Goal: Task Accomplishment & Management: Manage account settings

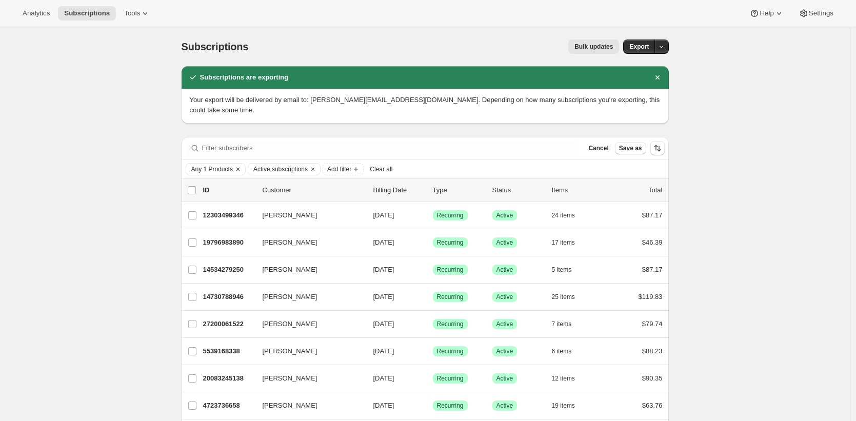
click at [229, 165] on span "Any 1 Products" at bounding box center [212, 169] width 42 height 8
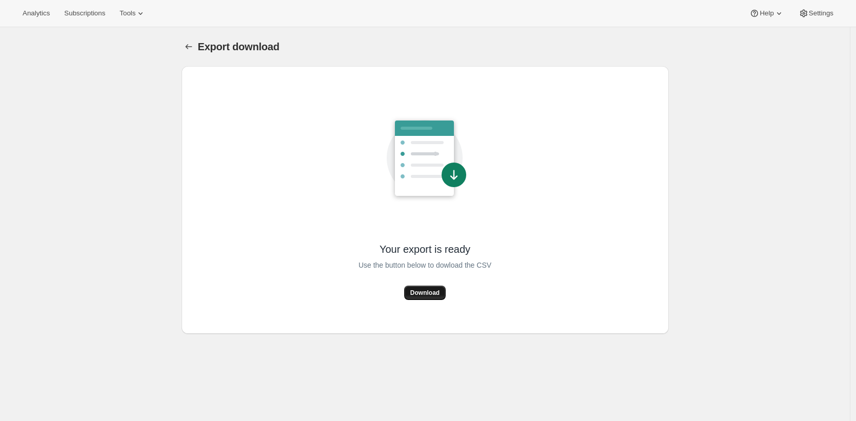
click at [431, 296] on span "Download" at bounding box center [424, 293] width 29 height 8
click at [430, 289] on span "Download" at bounding box center [424, 293] width 29 height 8
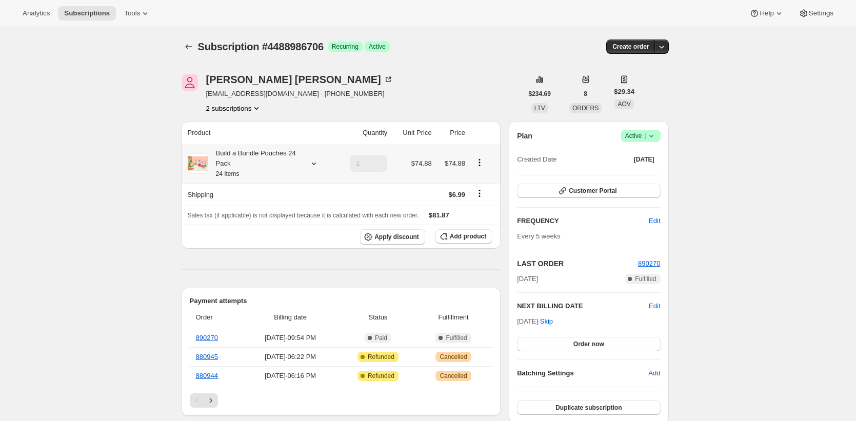
click at [243, 167] on div "Build a Bundle Pouches 24 Pack 24 Items" at bounding box center [254, 163] width 92 height 31
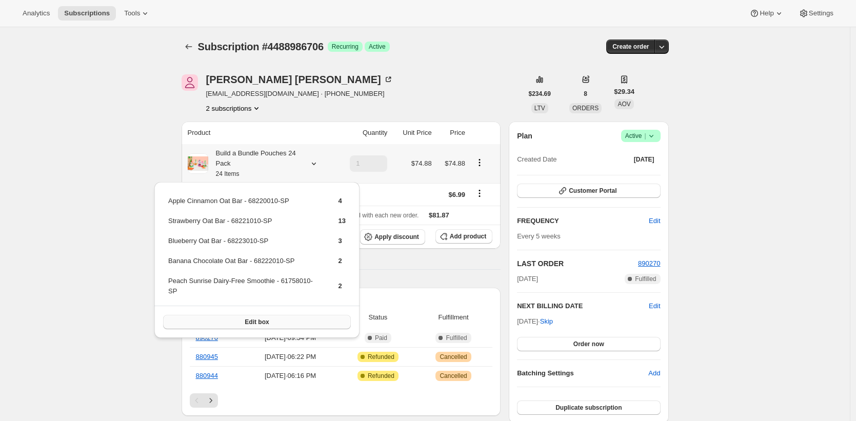
click at [275, 325] on button "Edit box" at bounding box center [257, 322] width 188 height 14
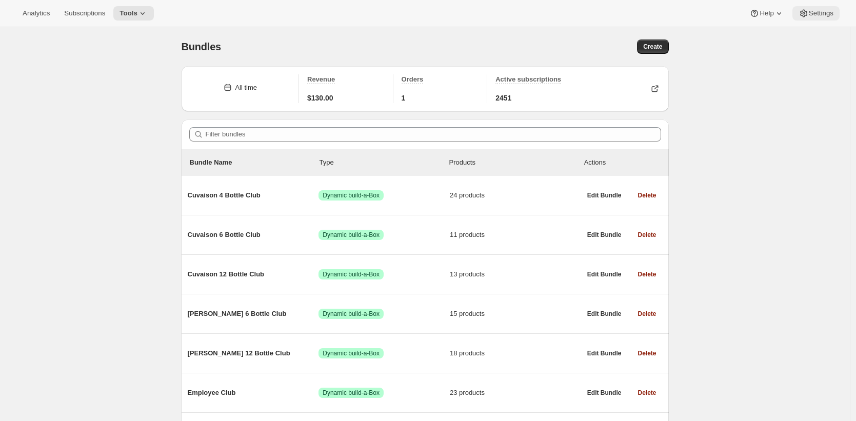
click at [813, 8] on button "Settings" at bounding box center [816, 13] width 47 height 14
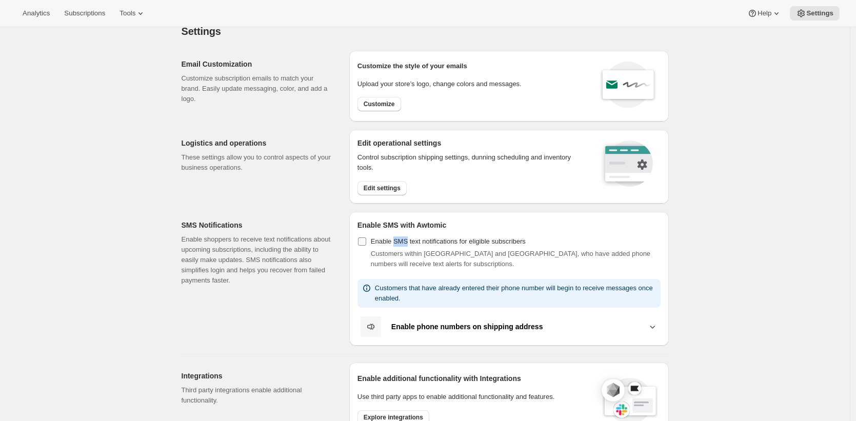
scroll to position [19, 0]
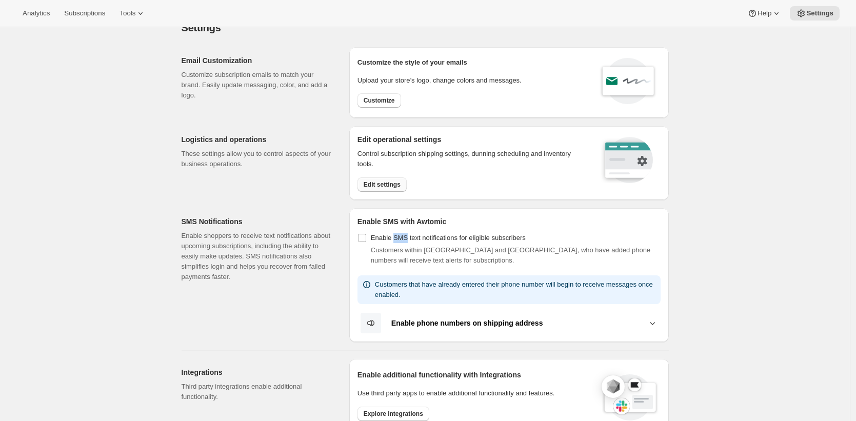
drag, startPoint x: 399, startPoint y: 254, endPoint x: 388, endPoint y: 186, distance: 69.1
click at [385, 189] on div "Email Customization Customize subscription emails to match your brand. Easily u…" at bounding box center [421, 428] width 496 height 779
click at [390, 183] on span "Edit settings" at bounding box center [382, 185] width 37 height 8
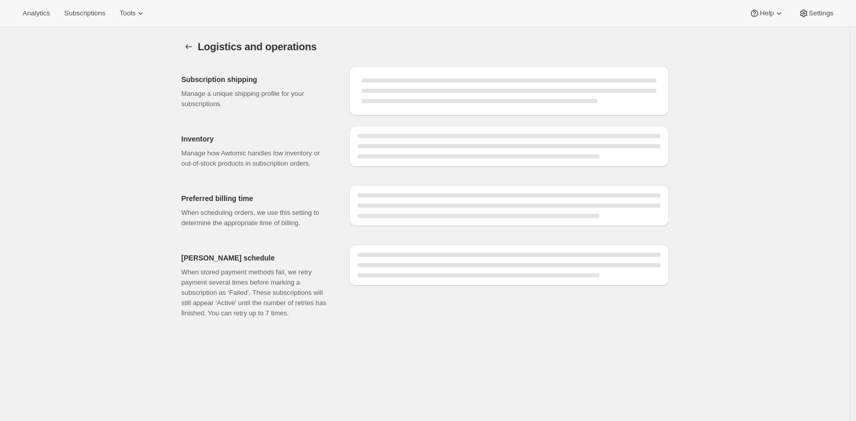
select select "09:00"
select select "PM"
select select "DAY"
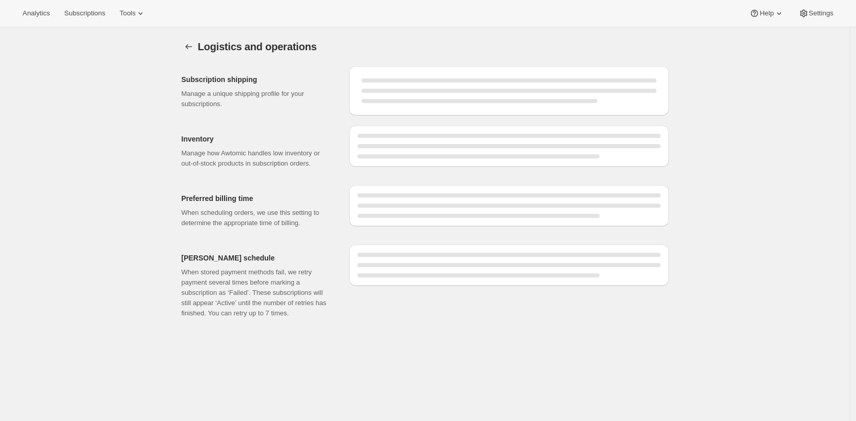
select select "DAY"
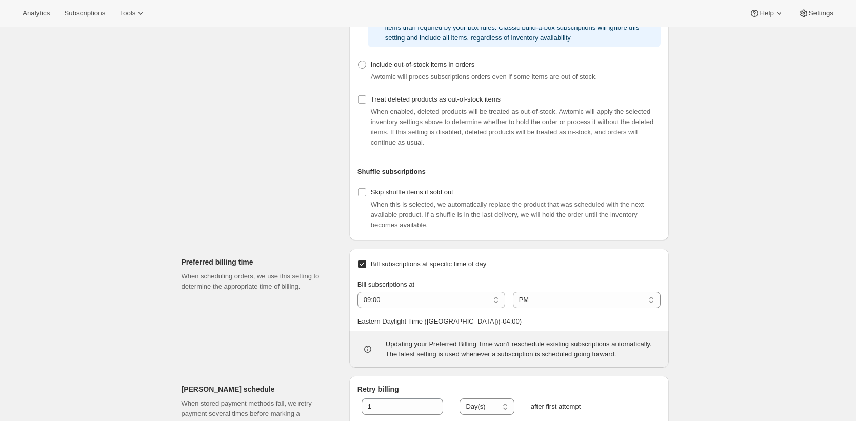
scroll to position [435, 0]
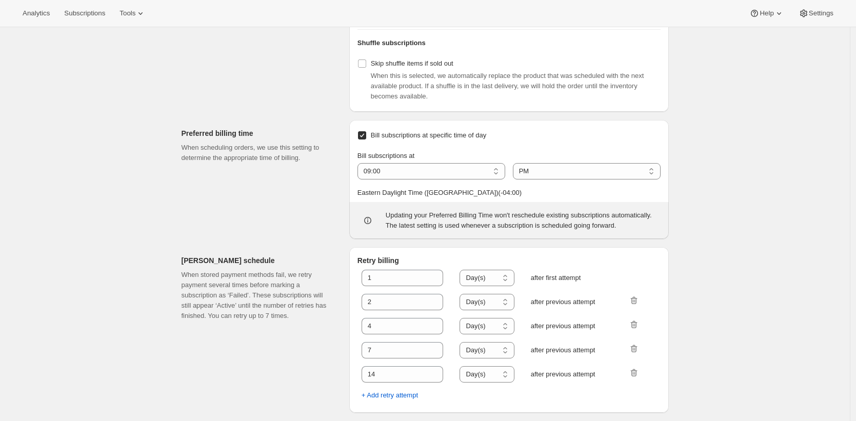
click at [429, 139] on span "Bill subscriptions at specific time of day" at bounding box center [428, 135] width 115 height 8
click at [366, 140] on input "Bill subscriptions at specific time of day" at bounding box center [362, 135] width 8 height 8
checkbox input "false"
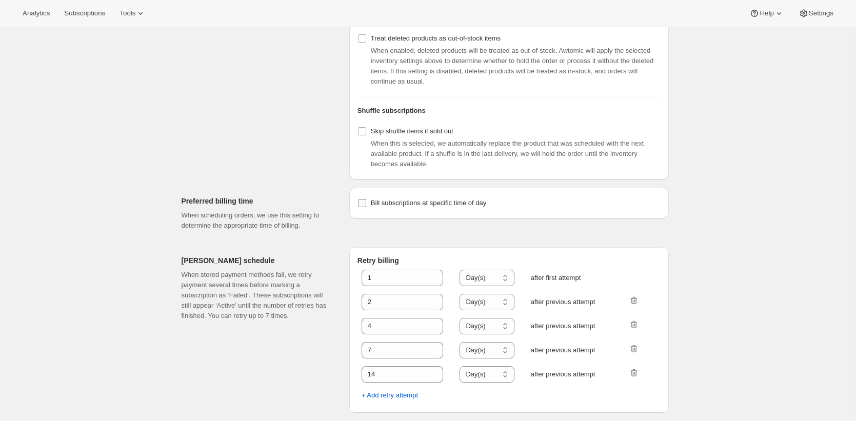
scroll to position [385, 0]
click at [771, 116] on div "Logistics and operations. This page is ready Logistics and operations Subscript…" at bounding box center [425, 41] width 850 height 759
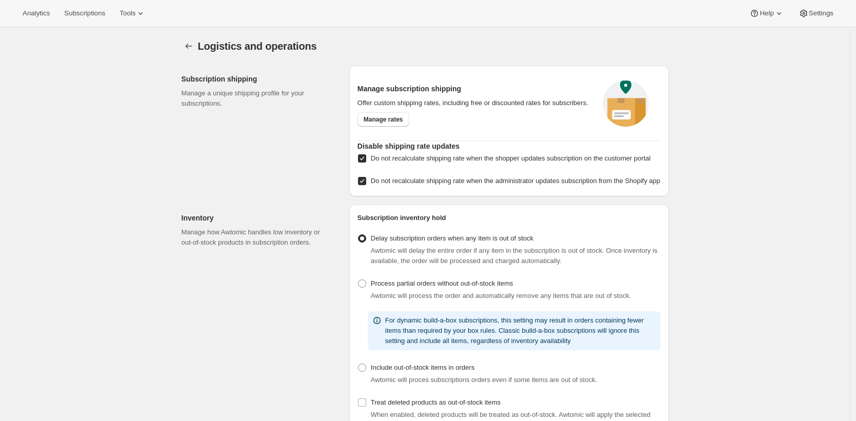
scroll to position [0, 0]
click at [103, 17] on span "Subscriptions" at bounding box center [84, 13] width 41 height 8
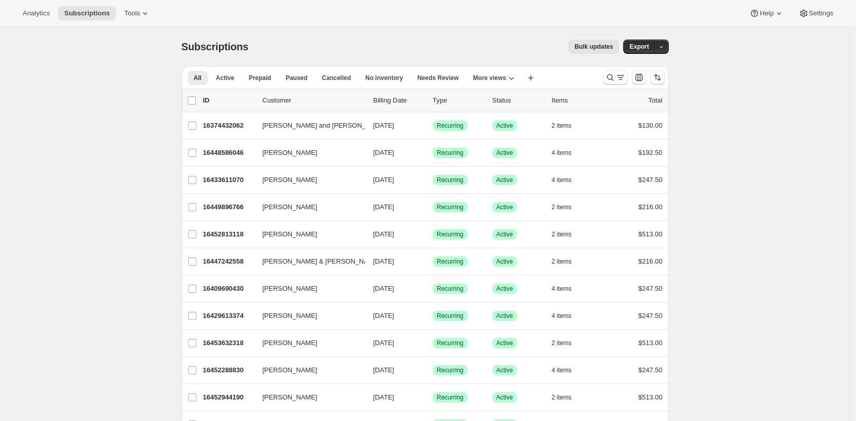
click at [304, 48] on div "Bulk updates" at bounding box center [440, 47] width 359 height 14
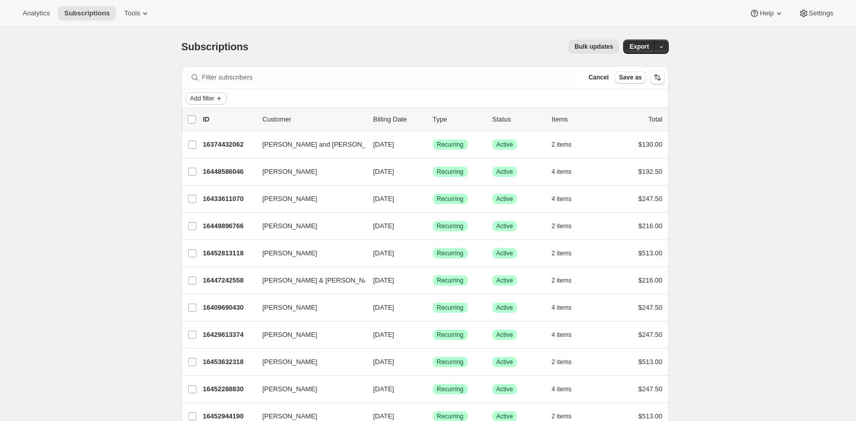
click at [208, 96] on span "Add filter" at bounding box center [202, 98] width 24 height 8
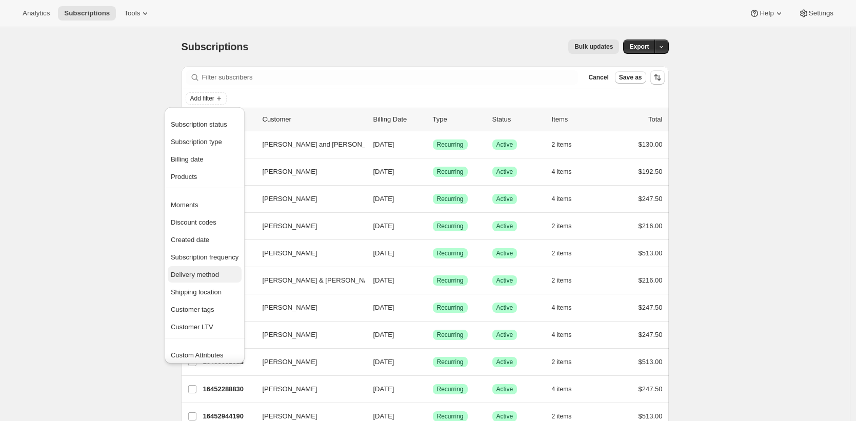
click at [224, 275] on span "Delivery method" at bounding box center [205, 275] width 68 height 10
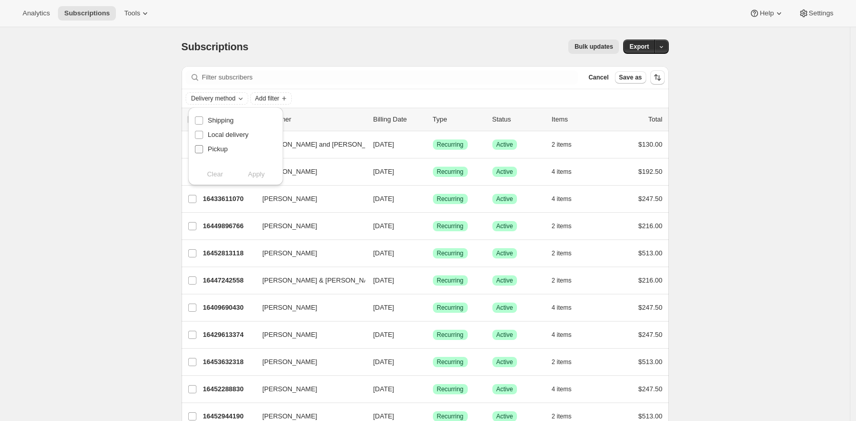
click at [223, 148] on span "Pickup" at bounding box center [218, 149] width 20 height 8
click at [203, 148] on input "Pickup" at bounding box center [199, 149] width 8 height 8
checkbox input "true"
click at [257, 174] on span "Apply" at bounding box center [256, 174] width 17 height 10
click at [298, 95] on span "Add filter" at bounding box center [289, 98] width 24 height 8
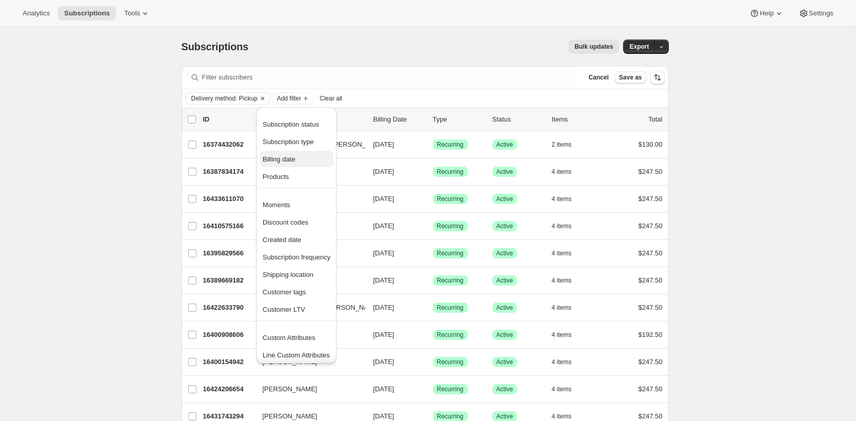
click at [286, 162] on span "Billing date" at bounding box center [279, 159] width 33 height 8
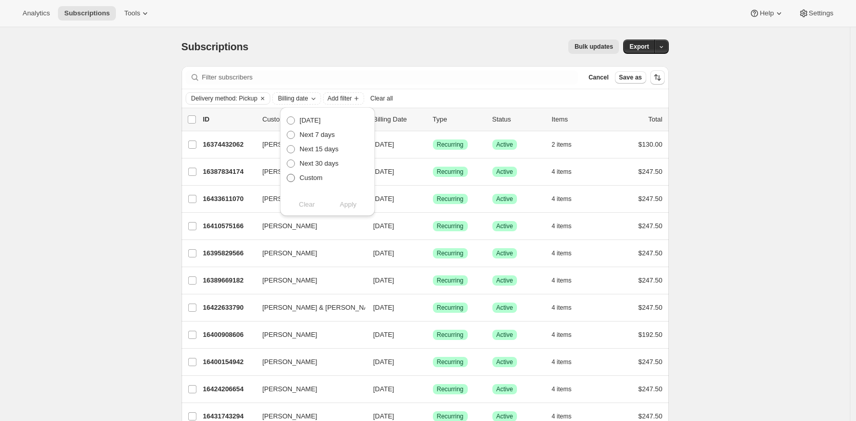
click at [303, 181] on span "Custom" at bounding box center [311, 178] width 23 height 8
click at [287, 174] on input "Custom" at bounding box center [287, 174] width 1 height 1
radio input "true"
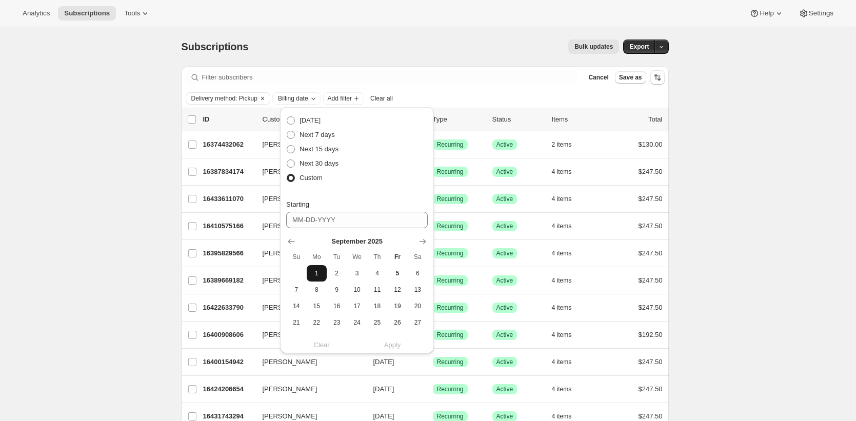
click at [316, 269] on span "1" at bounding box center [317, 273] width 12 height 8
type input "09-01-2025"
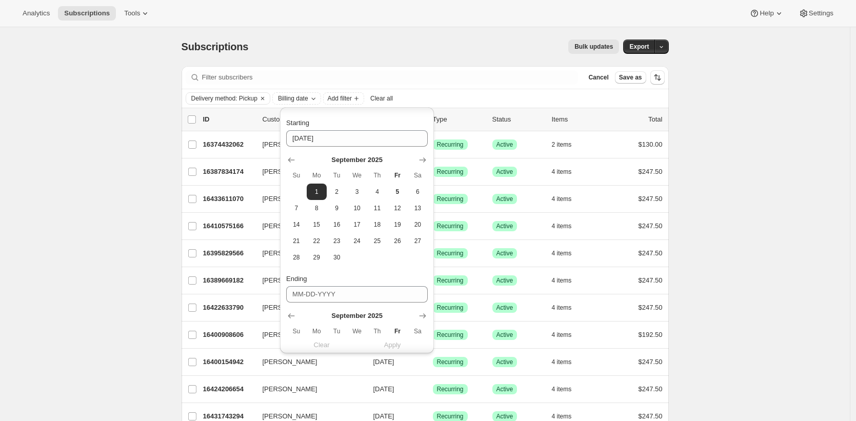
scroll to position [189, 0]
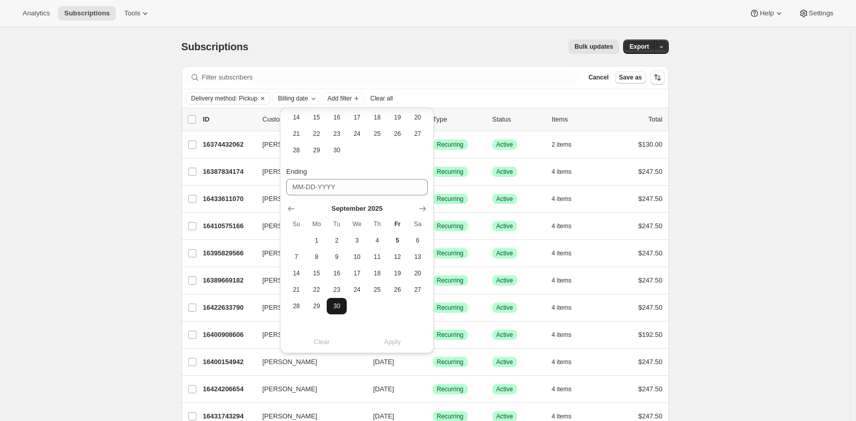
click at [333, 307] on span "30" at bounding box center [337, 306] width 12 height 8
type input "09-30-2025"
click at [386, 340] on span "Apply" at bounding box center [392, 342] width 17 height 10
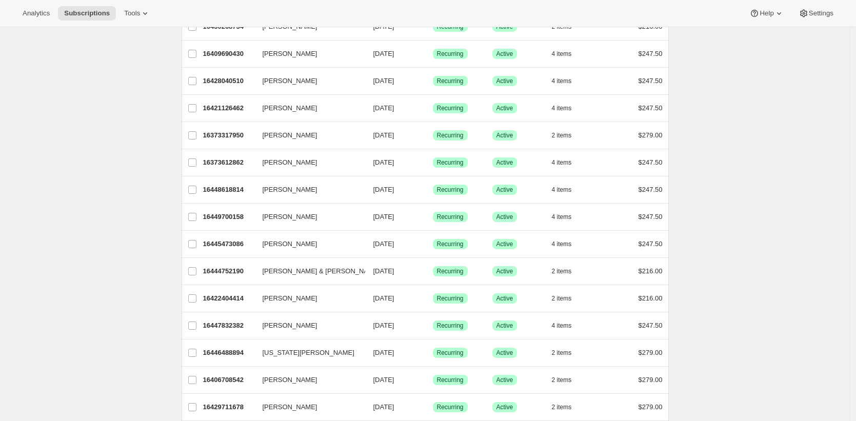
scroll to position [0, 0]
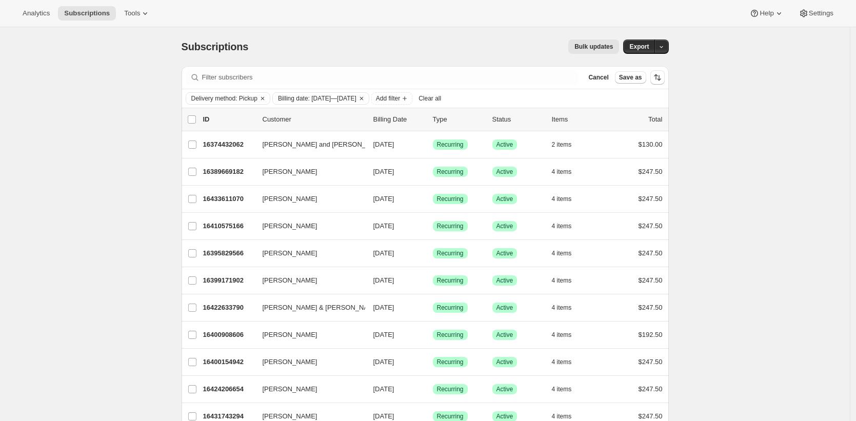
click at [609, 47] on span "Bulk updates" at bounding box center [594, 47] width 38 height 8
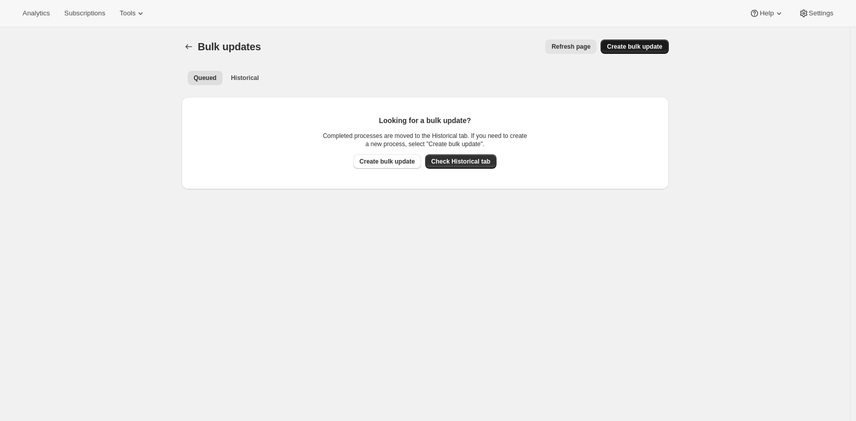
click at [636, 43] on span "Create bulk update" at bounding box center [634, 47] width 55 height 8
select select "06"
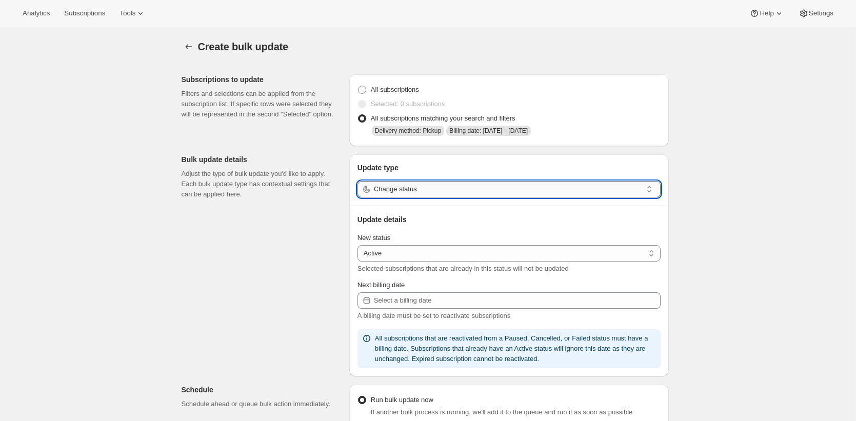
click at [441, 189] on input "Change status" at bounding box center [508, 189] width 268 height 16
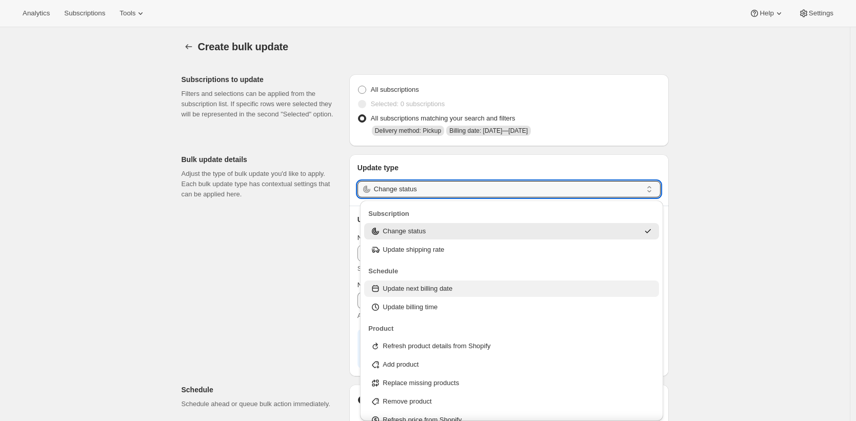
click at [453, 289] on p "Update next billing date" at bounding box center [418, 289] width 70 height 10
type input "Update next billing date"
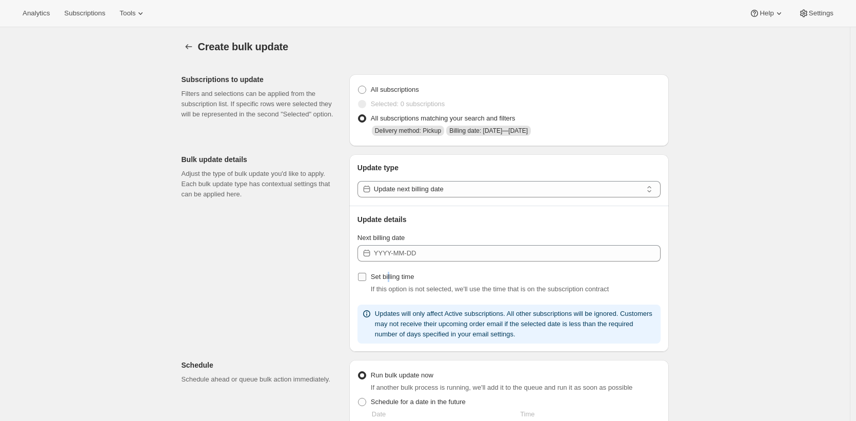
click at [393, 276] on span "Set billing time" at bounding box center [393, 277] width 44 height 8
click at [363, 277] on input "Set billing time" at bounding box center [362, 277] width 8 height 8
checkbox input "true"
select select "12"
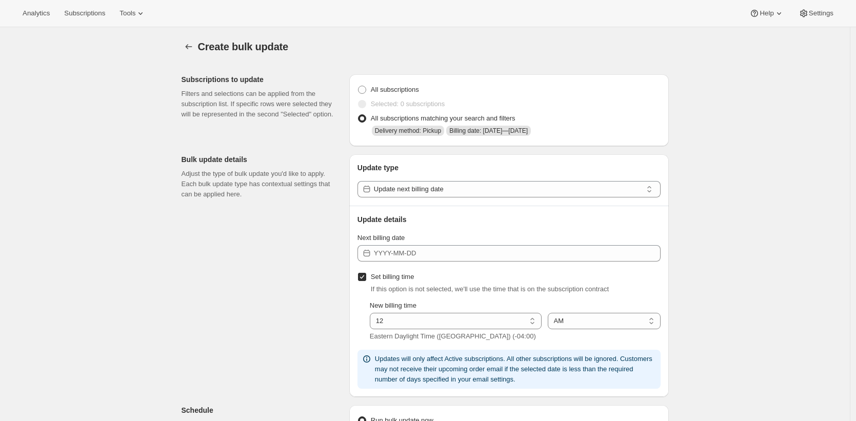
click at [711, 267] on div "Create bulk update. This page is ready Create bulk update Subscriptions to upda…" at bounding box center [425, 384] width 850 height 715
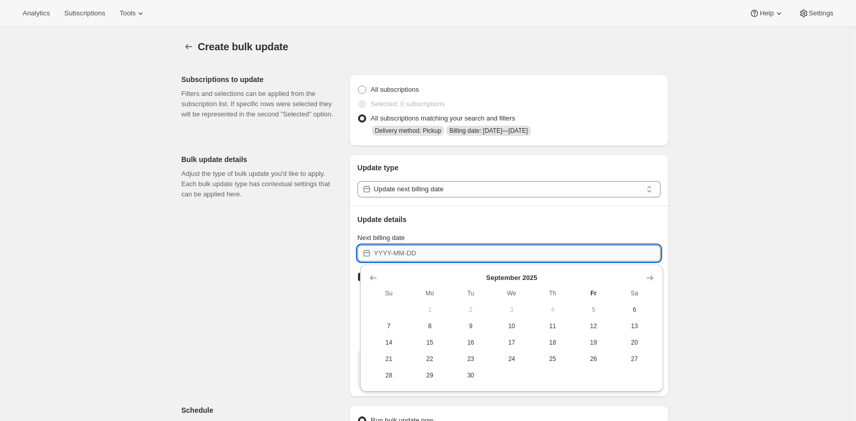
click at [458, 258] on input "Next billing date" at bounding box center [517, 253] width 287 height 16
click at [633, 307] on span "6" at bounding box center [634, 310] width 33 height 8
type input "2025-09-05"
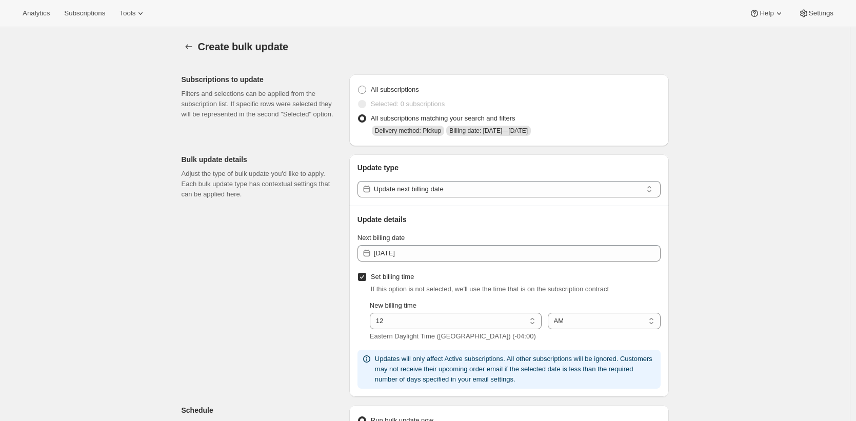
click at [717, 149] on div "Create bulk update. This page is ready Create bulk update Subscriptions to upda…" at bounding box center [425, 390] width 850 height 726
click at [565, 321] on select "AM PM" at bounding box center [604, 321] width 113 height 16
select select "pm"
click at [551, 314] on select "AM PM" at bounding box center [604, 321] width 113 height 16
click at [462, 319] on select "01 02 03 04 05 06 07 08 09 10 11 12" at bounding box center [456, 321] width 172 height 16
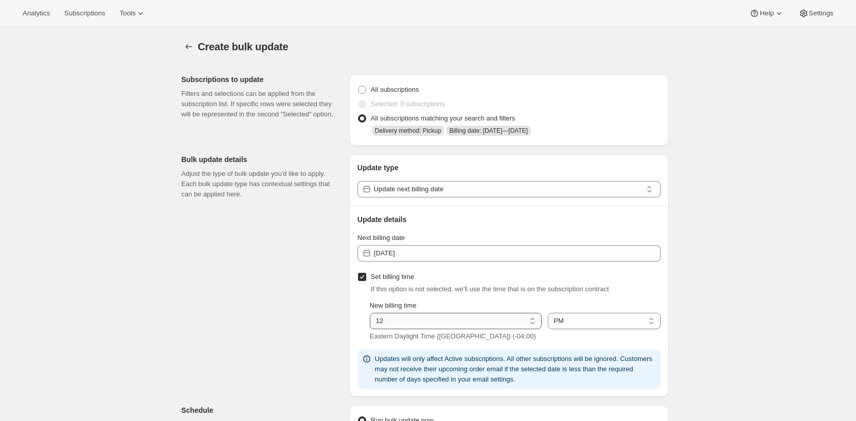
select select "11"
click at [373, 314] on select "01 02 03 04 05 06 07 08 09 10 11 12" at bounding box center [456, 321] width 172 height 16
click at [711, 289] on div "Create bulk update. This page is ready Create bulk update Subscriptions to upda…" at bounding box center [425, 390] width 850 height 726
click at [719, 281] on div "Create bulk update. This page is ready Create bulk update Subscriptions to upda…" at bounding box center [425, 390] width 850 height 726
click at [719, 280] on div "Create bulk update. This page is ready Create bulk update Subscriptions to upda…" at bounding box center [425, 390] width 850 height 726
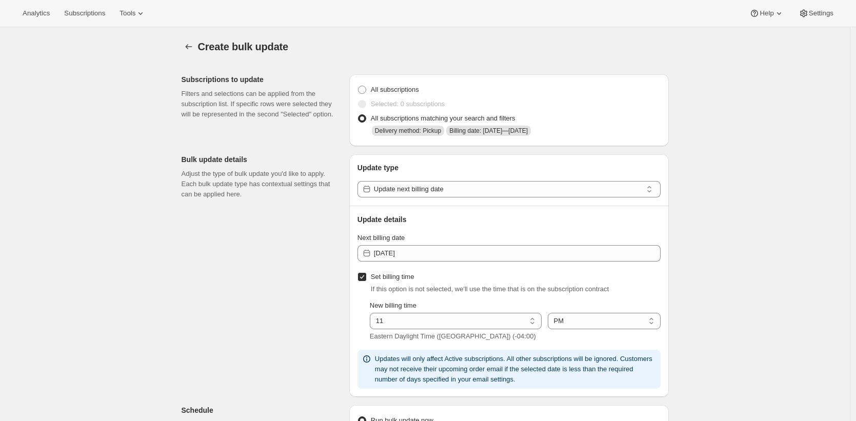
click at [733, 276] on div "Create bulk update. This page is ready Create bulk update Subscriptions to upda…" at bounding box center [425, 390] width 850 height 726
click at [747, 282] on div "Create bulk update. This page is ready Create bulk update Subscriptions to upda…" at bounding box center [425, 390] width 850 height 726
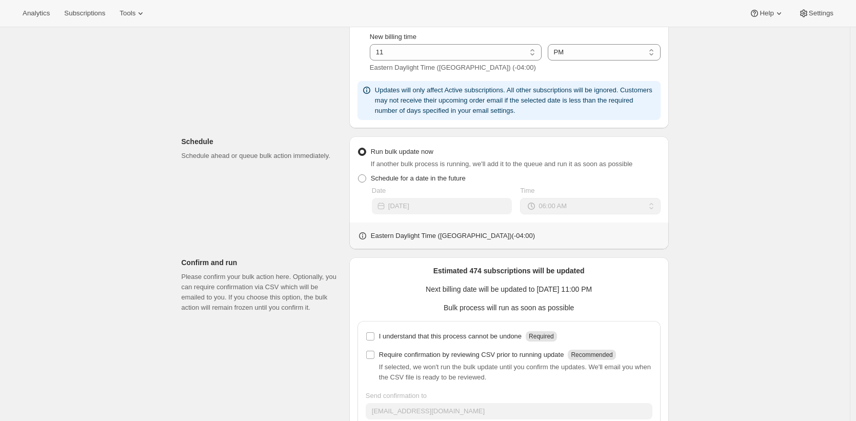
scroll to position [269, 0]
click at [516, 334] on p "I understand that this process cannot be undone" at bounding box center [450, 336] width 143 height 10
click at [375, 334] on input "I understand that this process cannot be undone Required" at bounding box center [370, 336] width 8 height 8
checkbox input "true"
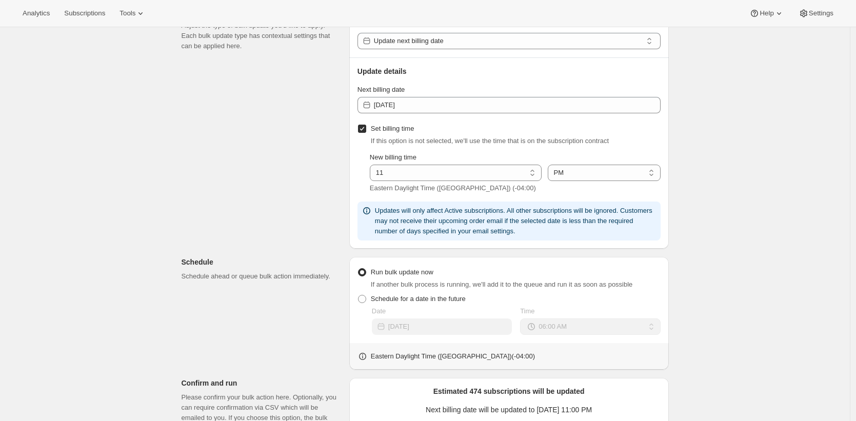
scroll to position [141, 0]
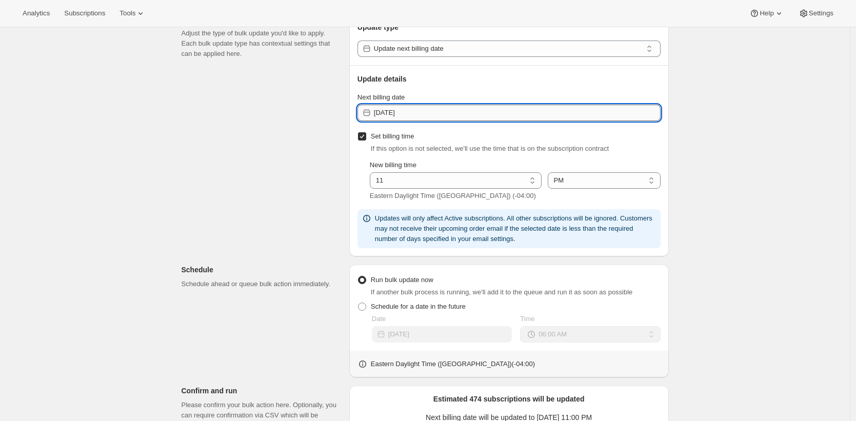
click at [595, 117] on input "2025-09-05" at bounding box center [517, 113] width 287 height 16
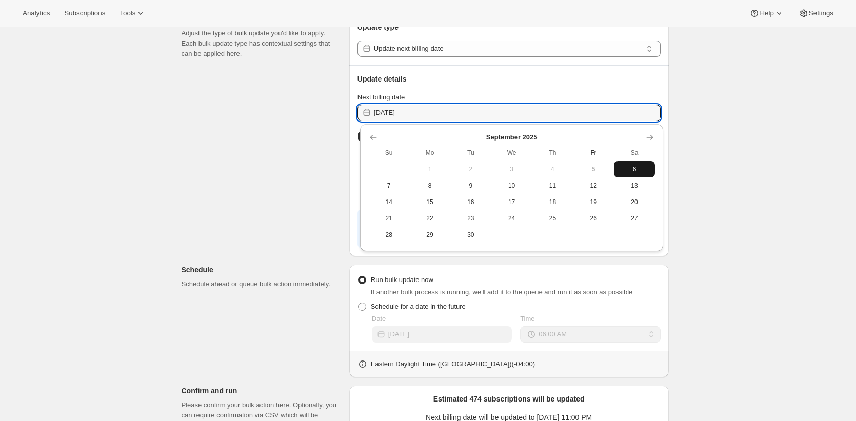
click at [631, 166] on span "6" at bounding box center [634, 169] width 33 height 8
click at [635, 116] on input "2025-09-05" at bounding box center [517, 113] width 287 height 16
click at [391, 184] on span "7" at bounding box center [389, 186] width 33 height 8
type input "2025-09-06"
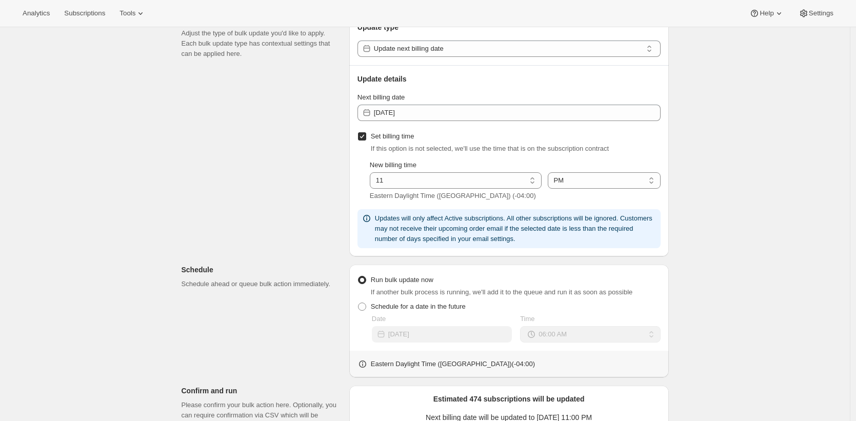
click at [663, 105] on div "Update type Update next billing date Update details Next billing date 2025-09-0…" at bounding box center [509, 135] width 320 height 243
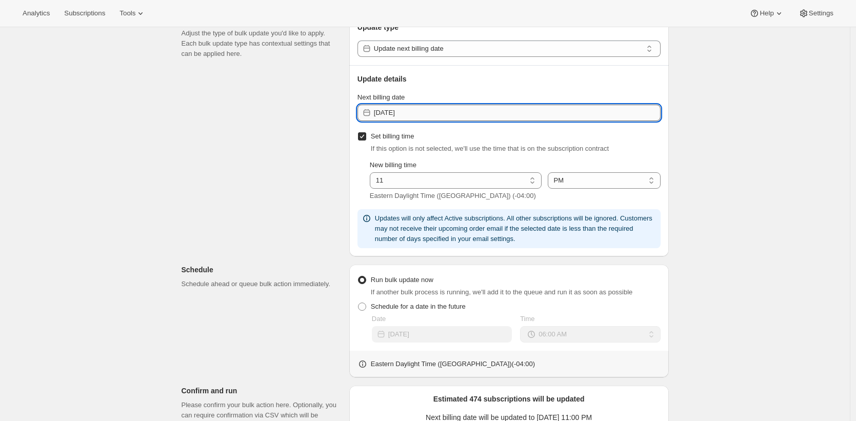
click at [630, 115] on input "2025-09-06" at bounding box center [517, 113] width 287 height 16
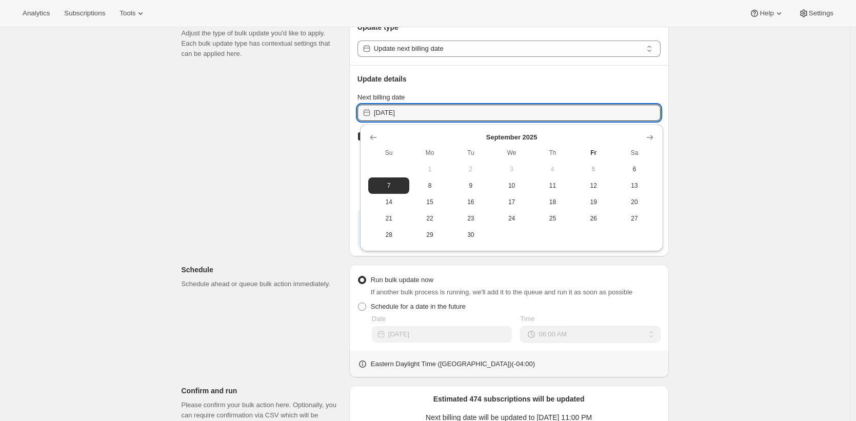
click at [753, 57] on div "Create bulk update. This page is ready Create bulk update Subscriptions to upda…" at bounding box center [425, 250] width 850 height 726
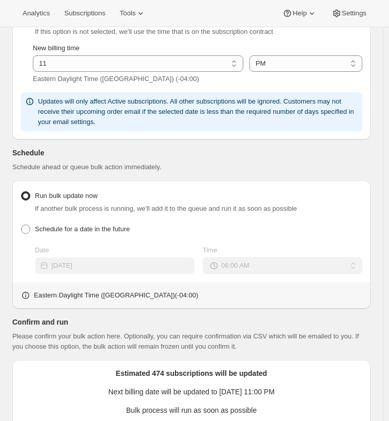
scroll to position [494, 0]
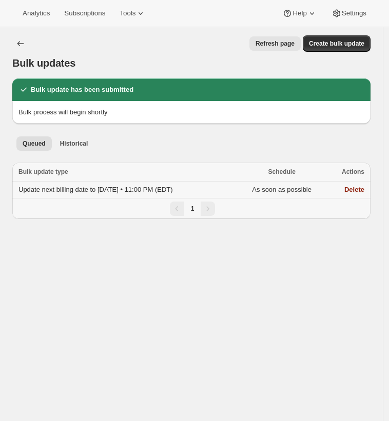
click at [200, 182] on td "Update next billing date to 2025-09-06 • 11:00 PM (EDT)" at bounding box center [124, 190] width 225 height 17
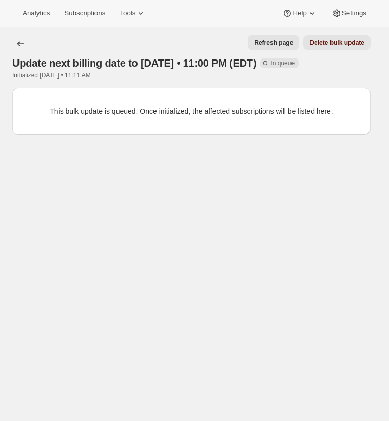
click at [341, 45] on span "Delete bulk update" at bounding box center [336, 42] width 55 height 8
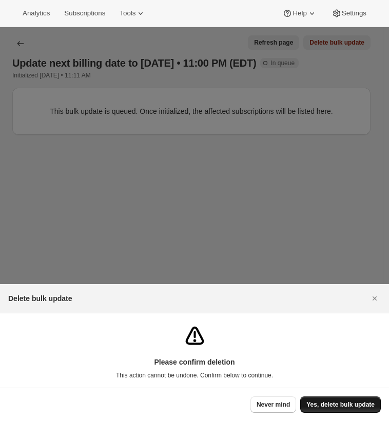
click at [309, 401] on span "Yes, delete bulk update" at bounding box center [340, 405] width 68 height 8
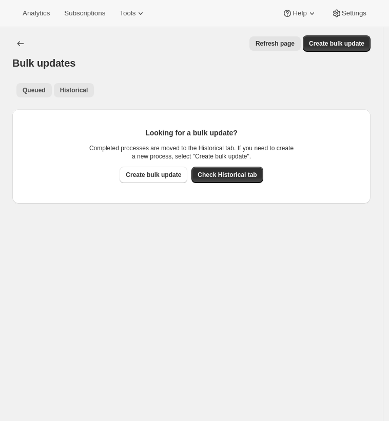
click at [88, 86] on span "Historical" at bounding box center [74, 90] width 28 height 8
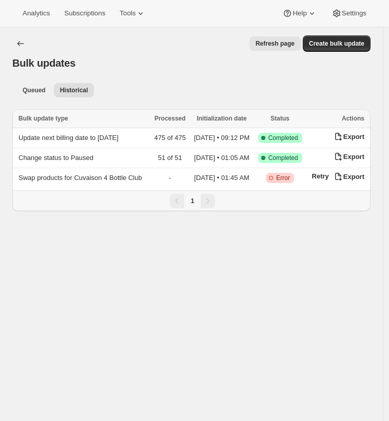
click at [200, 65] on div "Bulk updates. This page is ready Bulk updates Refresh page More actions Refresh…" at bounding box center [191, 52] width 358 height 51
click at [356, 48] on span "Create bulk update" at bounding box center [336, 44] width 55 height 8
select select "06"
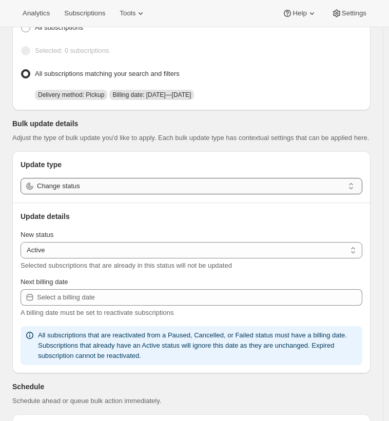
scroll to position [122, 0]
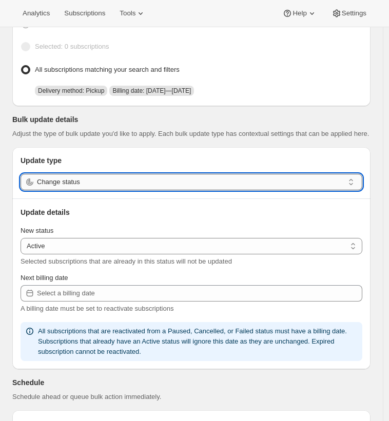
click at [171, 174] on input "Change status" at bounding box center [190, 182] width 307 height 16
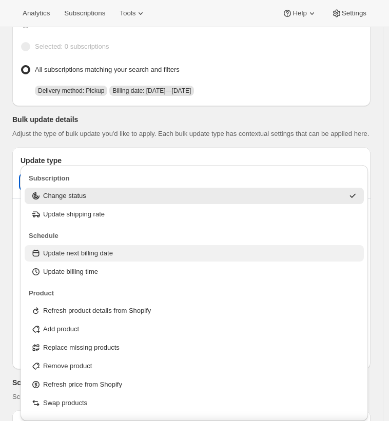
click at [165, 252] on div "Update next billing date" at bounding box center [194, 253] width 327 height 10
type input "Update next billing date"
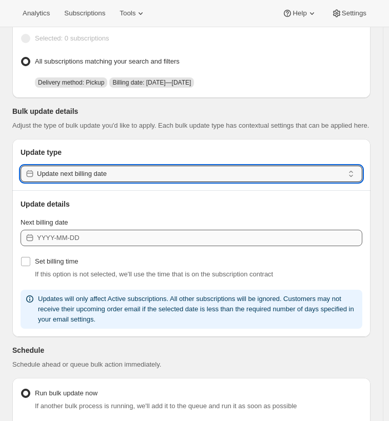
scroll to position [132, 0]
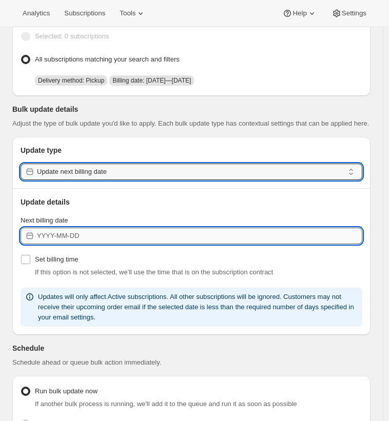
click at [181, 228] on input "Next billing date" at bounding box center [199, 236] width 325 height 16
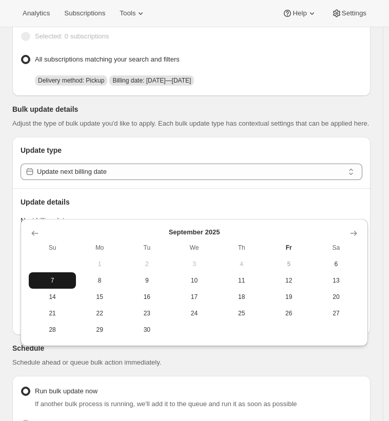
click at [51, 282] on span "7" at bounding box center [52, 281] width 39 height 8
type input "2025-09-06"
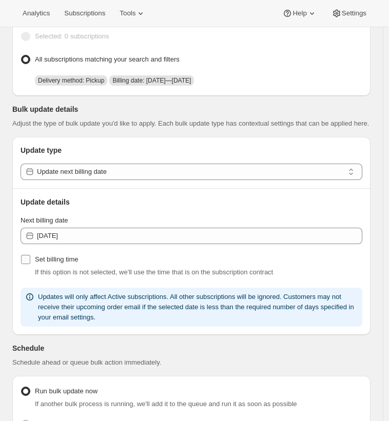
click at [67, 256] on span "Set billing time" at bounding box center [57, 260] width 44 height 8
click at [30, 255] on input "Set billing time" at bounding box center [25, 259] width 9 height 9
checkbox input "true"
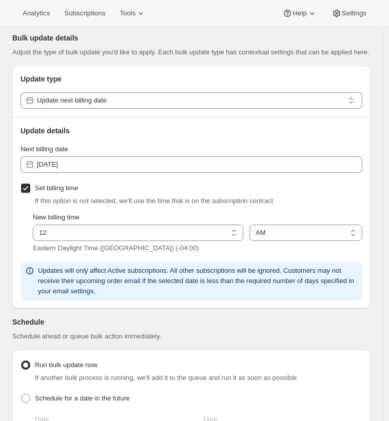
scroll to position [207, 0]
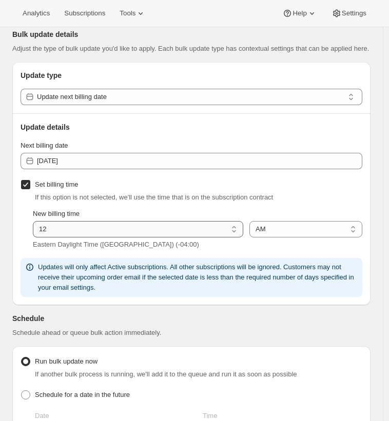
click at [129, 221] on select "01 02 03 04 05 06 07 08 09 10 11 12" at bounding box center [138, 229] width 210 height 16
select select "11"
click at [33, 221] on select "01 02 03 04 05 06 07 08 09 10 11 12" at bounding box center [138, 229] width 210 height 16
click at [276, 221] on select "AM PM" at bounding box center [305, 229] width 113 height 16
select select "pm"
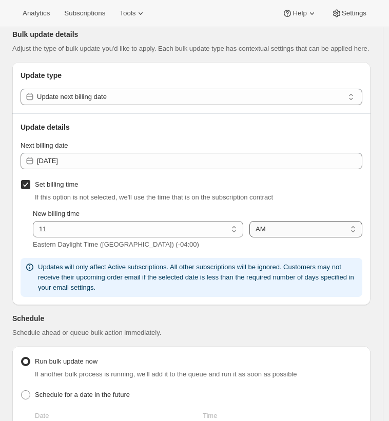
click at [255, 221] on select "AM PM" at bounding box center [305, 229] width 113 height 16
click at [273, 193] on span "If this option is not selected, we'll use the time that is on the subscription …" at bounding box center [154, 197] width 238 height 8
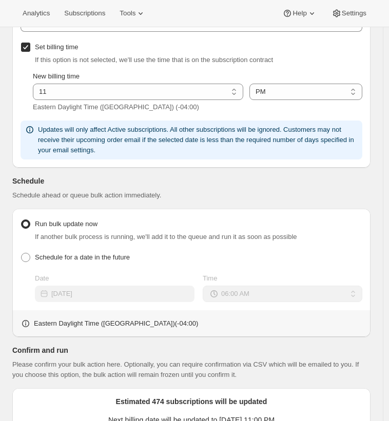
scroll to position [482, 0]
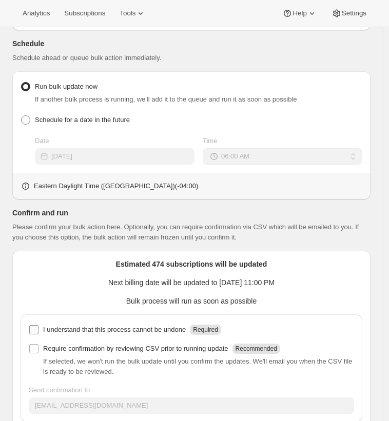
click at [178, 325] on p "I understand that this process cannot be undone" at bounding box center [114, 330] width 143 height 10
click at [38, 325] on input "I understand that this process cannot be undone Required" at bounding box center [33, 329] width 9 height 9
checkbox input "true"
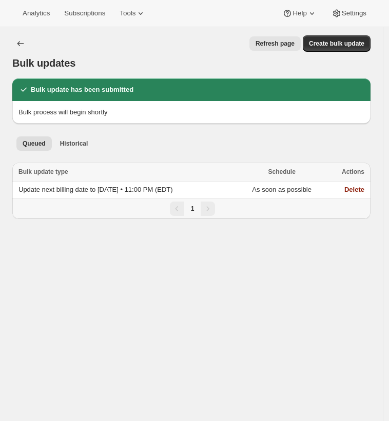
click at [279, 132] on div "Queued Historical More views Queued Historical More views" at bounding box center [191, 143] width 358 height 23
click at [97, 16] on span "Subscriptions" at bounding box center [84, 13] width 41 height 8
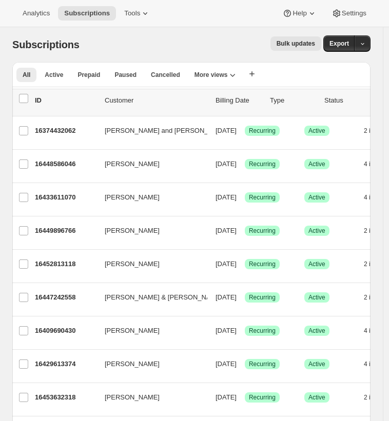
click at [225, 56] on div "Subscriptions. This page is ready Subscriptions Bulk updates More actions Bulk …" at bounding box center [191, 44] width 358 height 35
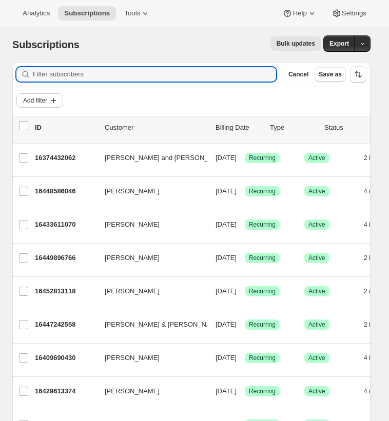
click at [31, 100] on span "Add filter" at bounding box center [35, 100] width 24 height 8
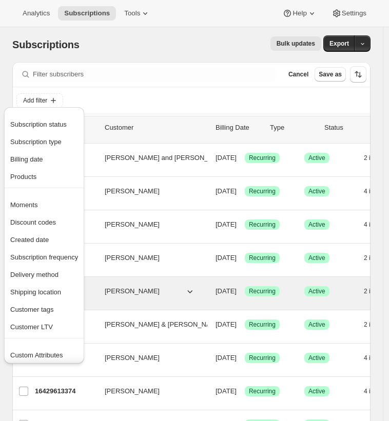
click at [62, 279] on span "Delivery method" at bounding box center [44, 275] width 68 height 10
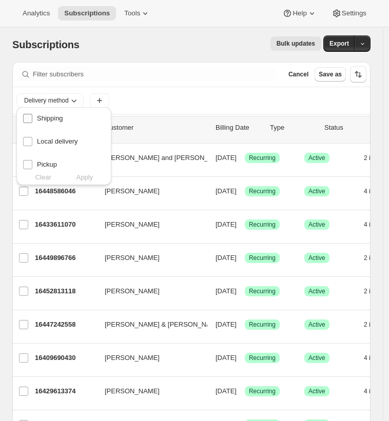
click at [58, 119] on span "Shipping" at bounding box center [50, 118] width 26 height 8
click at [32, 119] on input "Shipping" at bounding box center [27, 118] width 9 height 9
checkbox input "true"
click at [66, 138] on span "Local delivery" at bounding box center [57, 142] width 41 height 8
click at [32, 137] on input "Local delivery" at bounding box center [27, 141] width 9 height 9
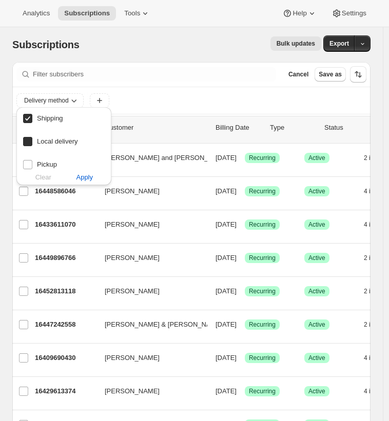
checkbox input "true"
click at [90, 176] on span "Apply" at bounding box center [84, 177] width 17 height 10
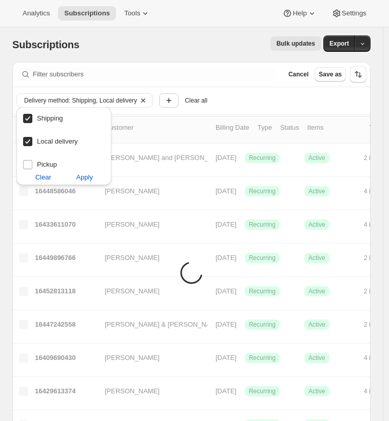
click at [0, 0] on span "Add filter" at bounding box center [0, 0] width 0 height 0
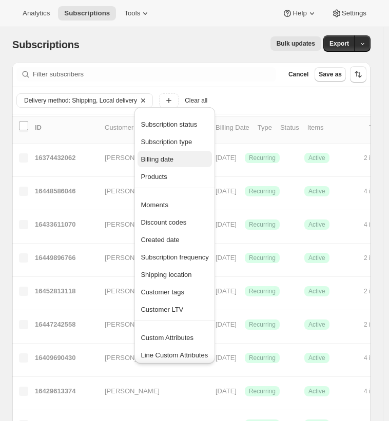
click at [169, 158] on span "Billing date" at bounding box center [157, 159] width 33 height 8
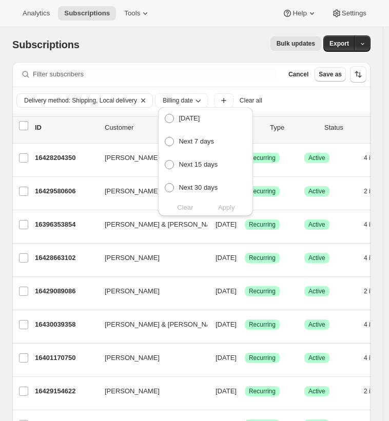
click at [182, 207] on span "Custom" at bounding box center [190, 211] width 23 height 8
click at [165, 206] on input "Custom" at bounding box center [165, 206] width 1 height 1
radio input "true"
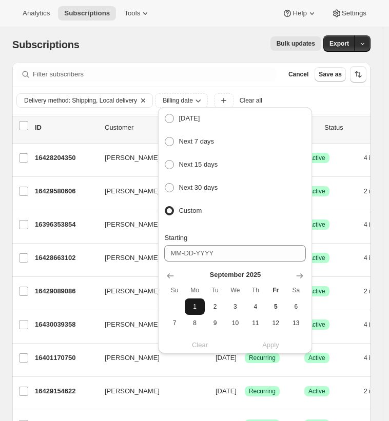
click at [192, 303] on span "1" at bounding box center [195, 307] width 12 height 8
type input "09-01-2025"
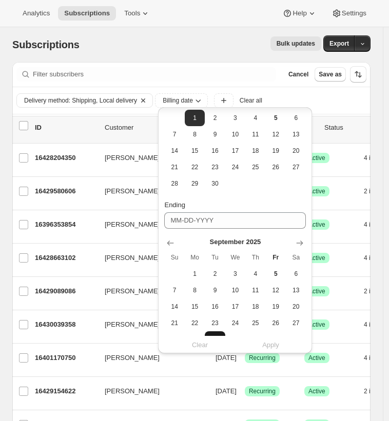
click at [217, 336] on span "30" at bounding box center [215, 340] width 12 height 8
type input "09-30-2025"
click at [273, 342] on span "Apply" at bounding box center [270, 345] width 17 height 10
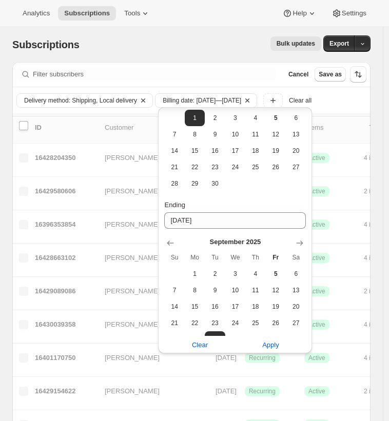
click at [192, 33] on div "Subscriptions. This page is ready Subscriptions Bulk updates More actions Bulk …" at bounding box center [191, 44] width 358 height 35
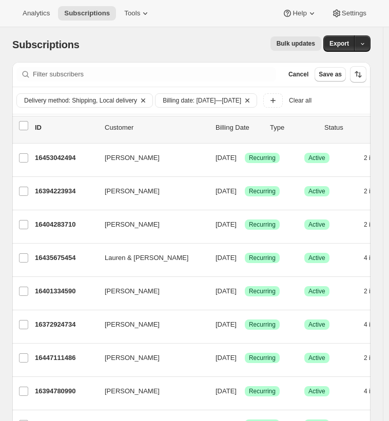
click at [301, 48] on span "Bulk updates" at bounding box center [296, 44] width 38 height 8
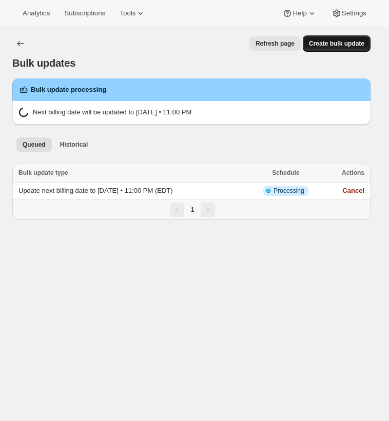
click at [344, 42] on button "Create bulk update" at bounding box center [337, 43] width 68 height 16
select select "06"
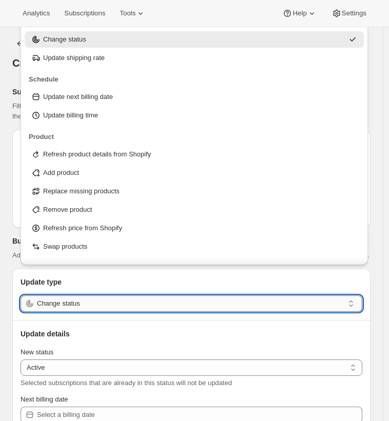
click at [112, 296] on input "Change status" at bounding box center [190, 304] width 307 height 16
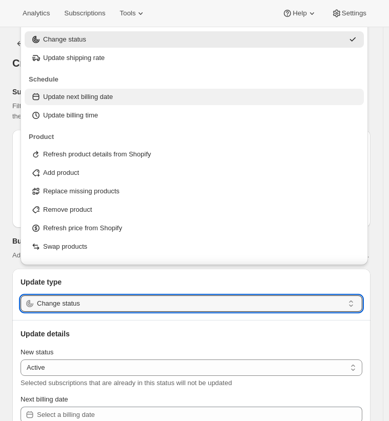
click at [136, 99] on div "Update next billing date" at bounding box center [194, 97] width 327 height 10
type input "Update next billing date"
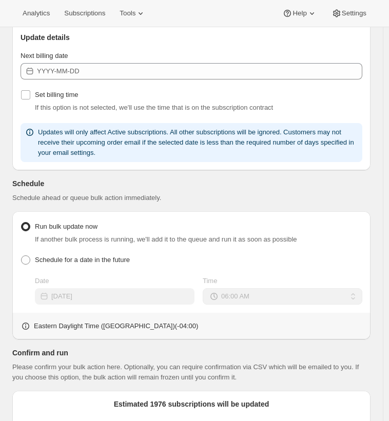
scroll to position [279, 0]
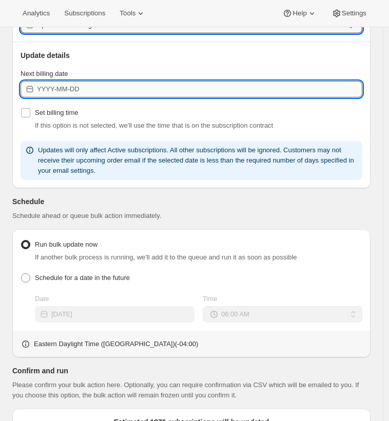
click at [56, 81] on input "Next billing date" at bounding box center [199, 89] width 325 height 16
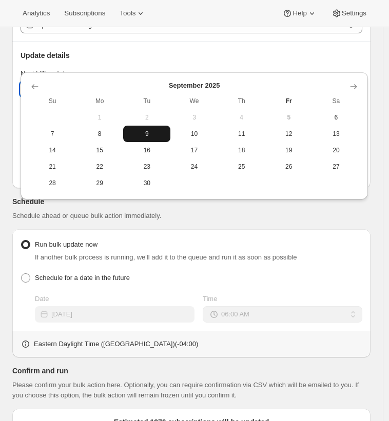
click at [154, 138] on span "9" at bounding box center [146, 134] width 39 height 8
click at [154, 81] on input "2025-09-08" at bounding box center [199, 89] width 325 height 16
click at [198, 135] on span "10" at bounding box center [193, 134] width 39 height 8
type input "2025-09-09"
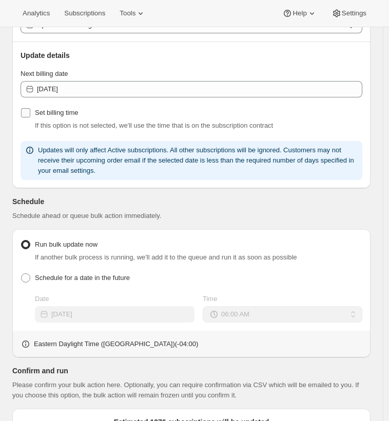
click at [26, 108] on input "Set billing time" at bounding box center [25, 112] width 9 height 9
checkbox input "true"
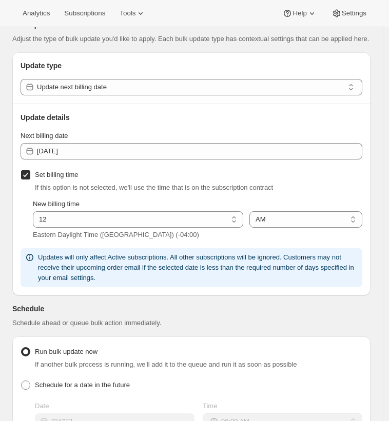
scroll to position [202, 0]
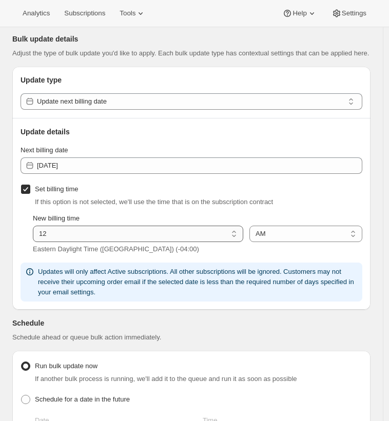
click at [231, 226] on select "01 02 03 04 05 06 07 08 09 10 11 12" at bounding box center [138, 234] width 210 height 16
select select "1"
click at [33, 226] on select "01 02 03 04 05 06 07 08 09 10 11 12" at bounding box center [138, 234] width 210 height 16
click at [307, 226] on select "AM PM" at bounding box center [305, 234] width 113 height 16
select select "pm"
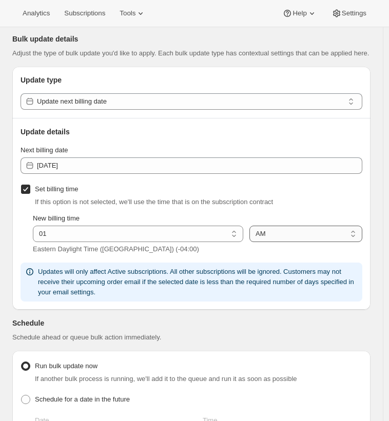
click at [255, 226] on select "AM PM" at bounding box center [305, 234] width 113 height 16
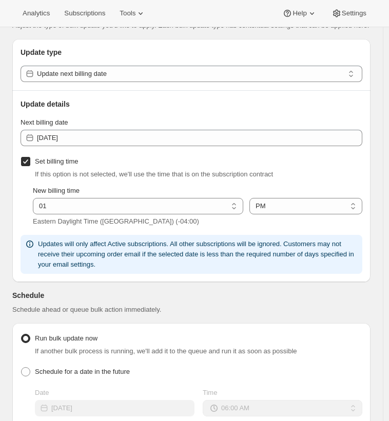
scroll to position [476, 0]
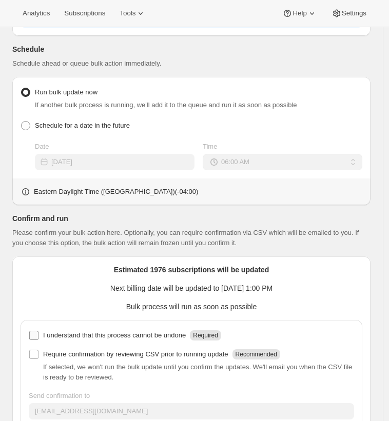
click at [95, 330] on p "I understand that this process cannot be undone" at bounding box center [114, 335] width 143 height 10
click at [38, 331] on input "I understand that this process cannot be undone Required" at bounding box center [33, 335] width 9 height 9
checkbox input "true"
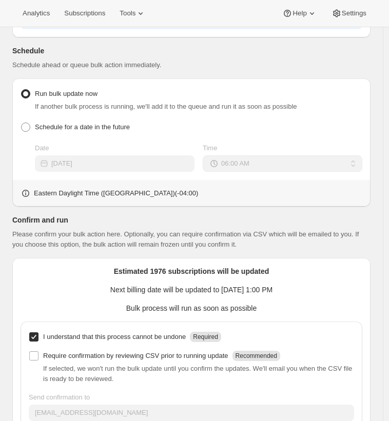
scroll to position [494, 0]
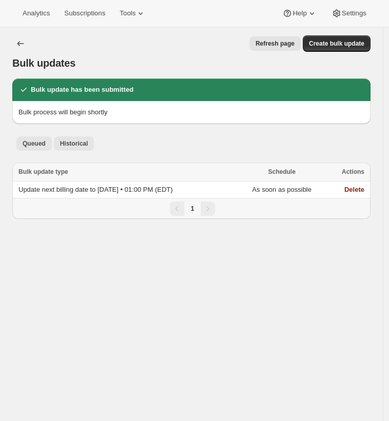
click at [85, 140] on span "Historical" at bounding box center [74, 144] width 28 height 8
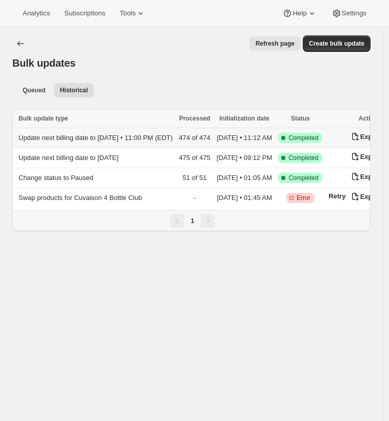
click at [91, 134] on span "Update next billing date to 2025-09-06 • 11:00 PM (EDT)" at bounding box center [95, 138] width 154 height 8
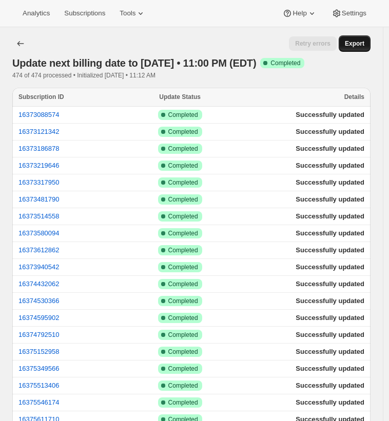
click at [360, 47] on span "Export" at bounding box center [354, 44] width 19 height 8
click at [22, 48] on icon "button" at bounding box center [20, 43] width 10 height 10
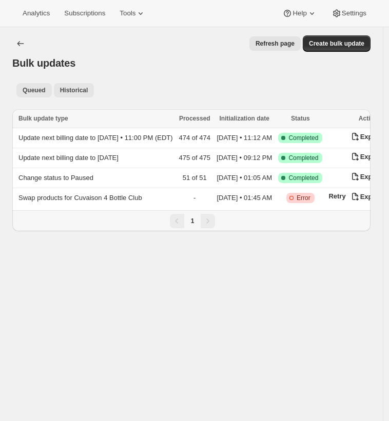
click at [38, 86] on span "Queued" at bounding box center [34, 90] width 23 height 8
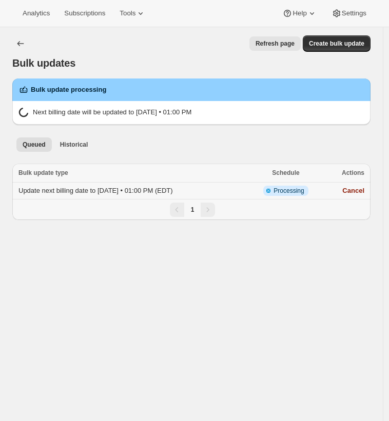
click at [95, 187] on span "Update next billing date to 2025-09-09 • 01:00 PM (EDT)" at bounding box center [95, 191] width 154 height 8
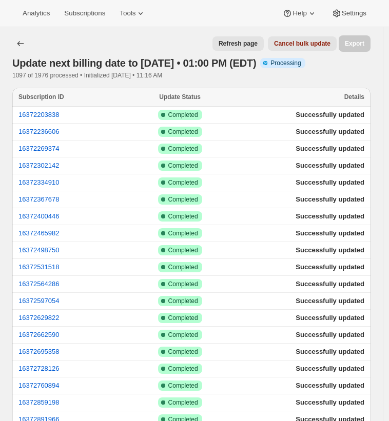
click at [225, 44] on span "Refresh page" at bounding box center [238, 44] width 39 height 8
click at [240, 45] on span "Refresh page" at bounding box center [238, 44] width 39 height 8
click at [243, 36] on div "Update next billing date to 2025-09-09 • 01:00 PM (EDT). This page is ready Upd…" at bounding box center [191, 57] width 358 height 61
click at [241, 43] on span "Refresh page" at bounding box center [238, 44] width 39 height 8
click at [243, 47] on span "Refresh page" at bounding box center [238, 44] width 39 height 8
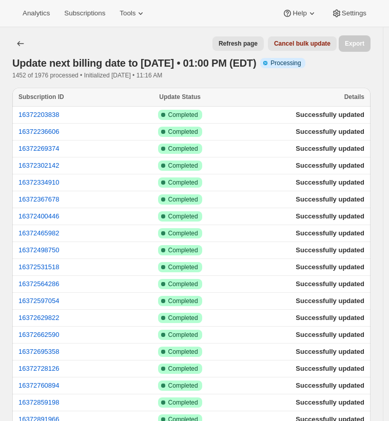
click at [228, 46] on span "Refresh page" at bounding box center [238, 44] width 39 height 8
click at [244, 43] on span "Refresh page" at bounding box center [238, 44] width 39 height 8
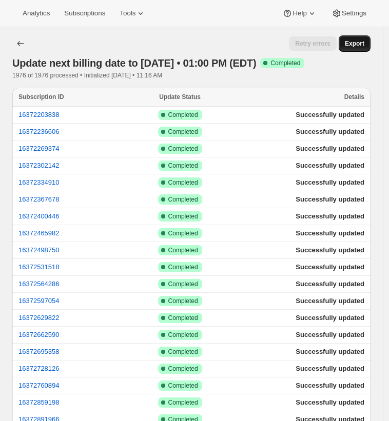
click at [363, 45] on span "Export" at bounding box center [354, 44] width 19 height 8
click at [201, 51] on div "Retry errors" at bounding box center [191, 43] width 289 height 14
click at [227, 47] on div "Retry errors" at bounding box center [191, 43] width 289 height 14
click at [211, 51] on div "Retry errors" at bounding box center [191, 43] width 289 height 14
click at [160, 33] on div "Update next billing date to 2025-09-09 • 01:00 PM (EDT). This page is ready Upd…" at bounding box center [191, 57] width 358 height 61
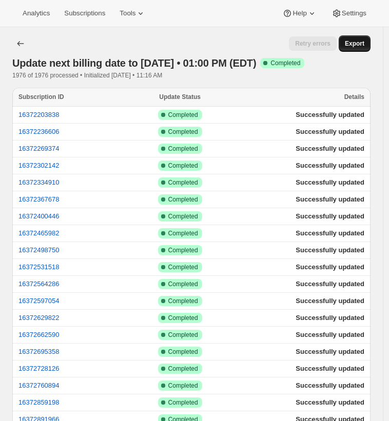
click at [211, 45] on div "Retry errors" at bounding box center [191, 43] width 289 height 14
click at [81, 15] on span "Subscriptions" at bounding box center [84, 13] width 41 height 8
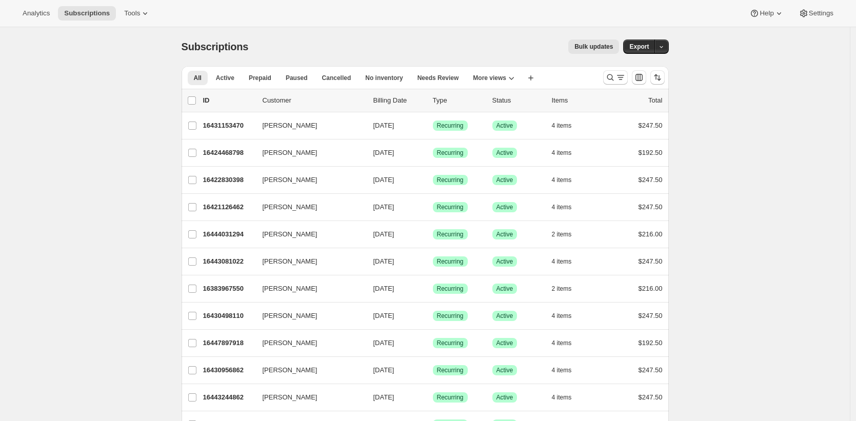
scroll to position [1116, 0]
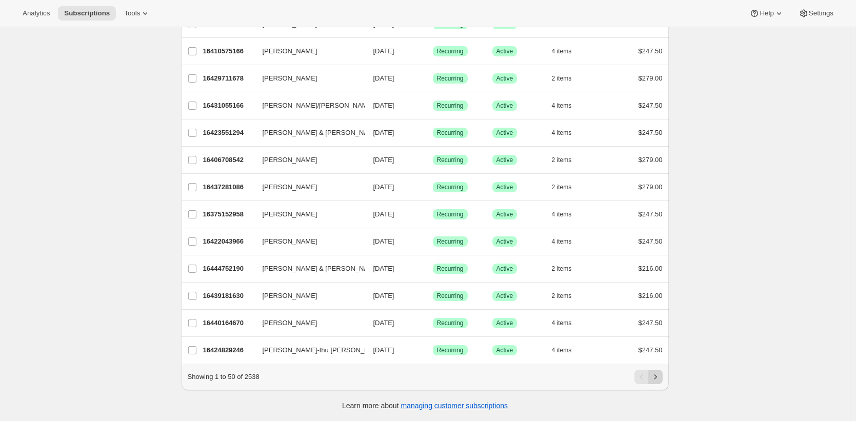
click at [656, 379] on icon "Next" at bounding box center [656, 377] width 10 height 10
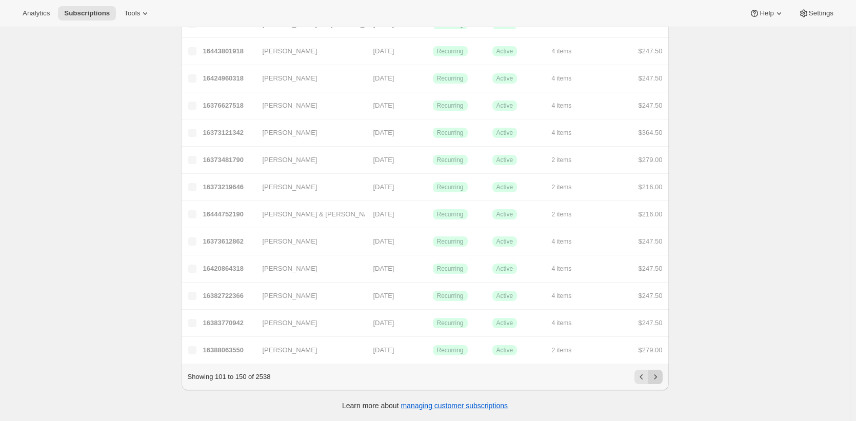
click at [656, 379] on icon "Next" at bounding box center [656, 377] width 10 height 10
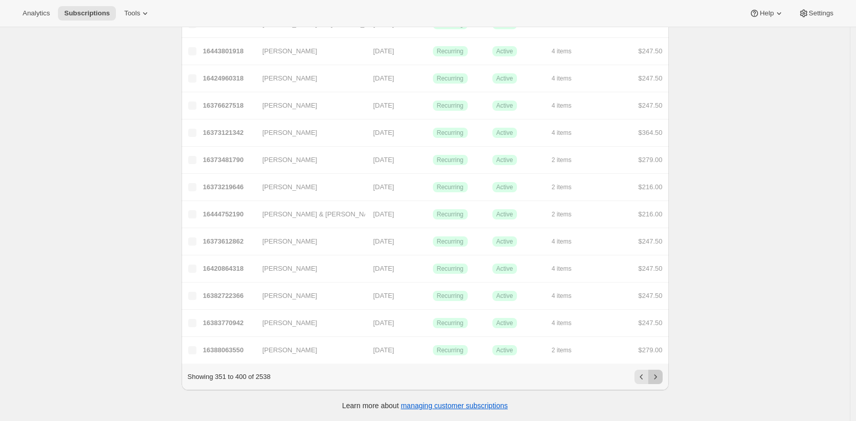
click at [656, 379] on icon "Next" at bounding box center [656, 377] width 10 height 10
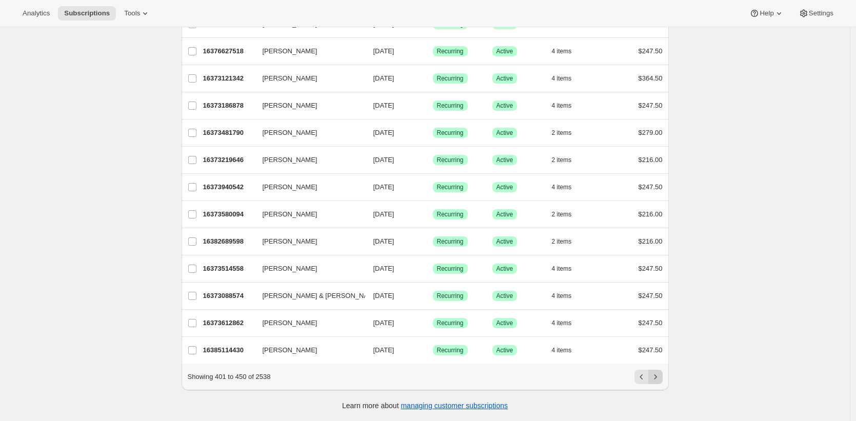
click at [661, 379] on icon "Next" at bounding box center [656, 377] width 10 height 10
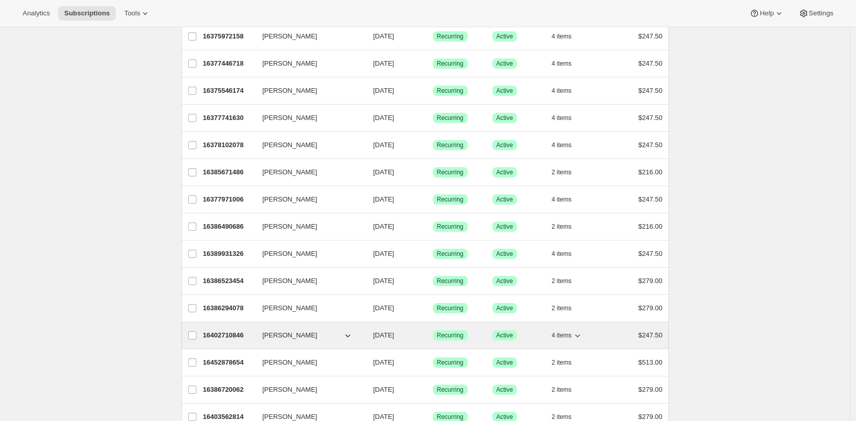
scroll to position [568, 0]
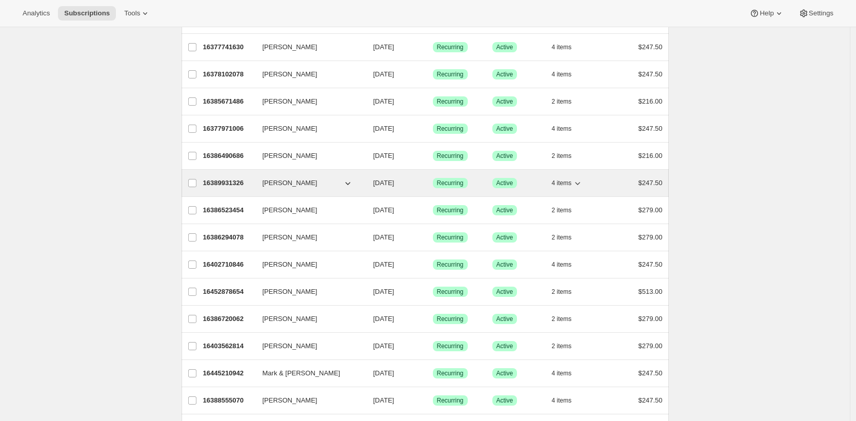
click at [223, 180] on p "16389931326" at bounding box center [228, 183] width 51 height 10
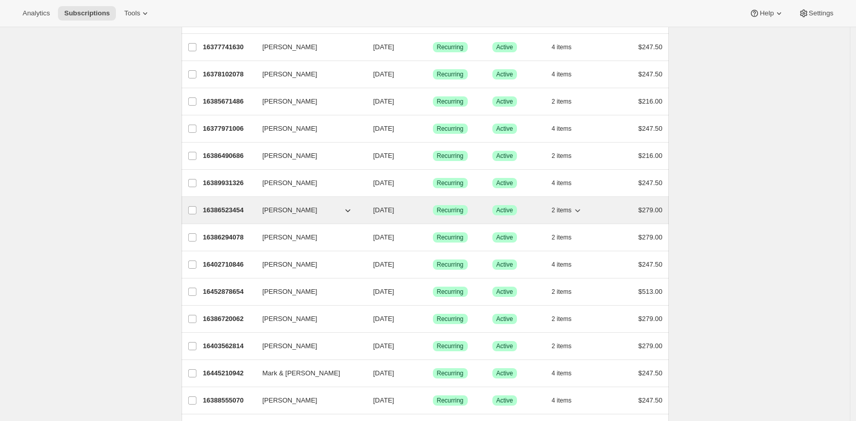
click at [239, 210] on p "16386523454" at bounding box center [228, 210] width 51 height 10
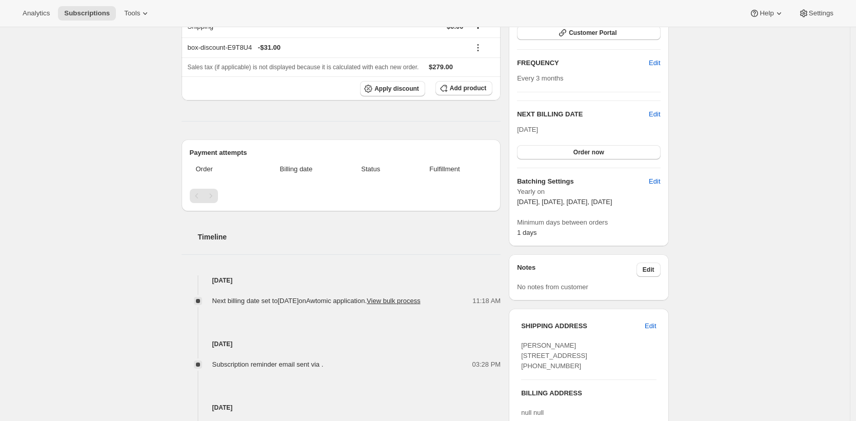
scroll to position [203, 0]
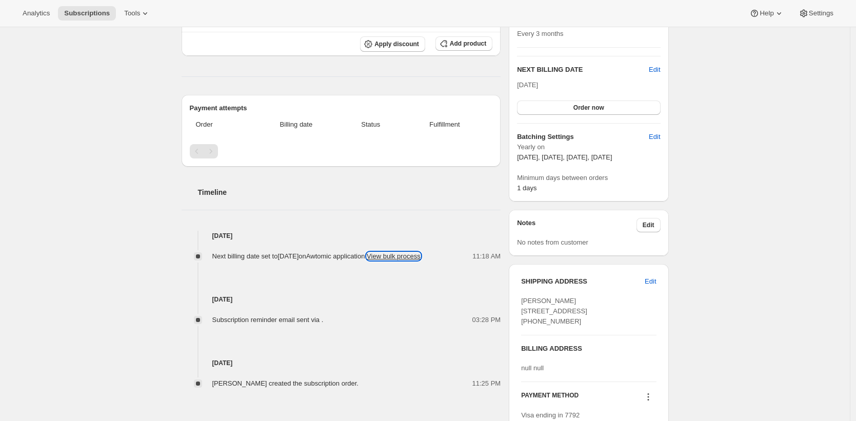
click at [367, 260] on button "View bulk process" at bounding box center [394, 256] width 54 height 8
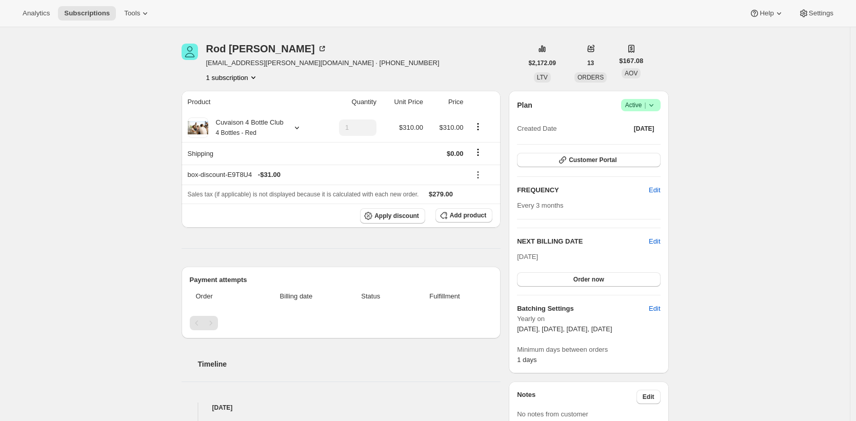
scroll to position [0, 0]
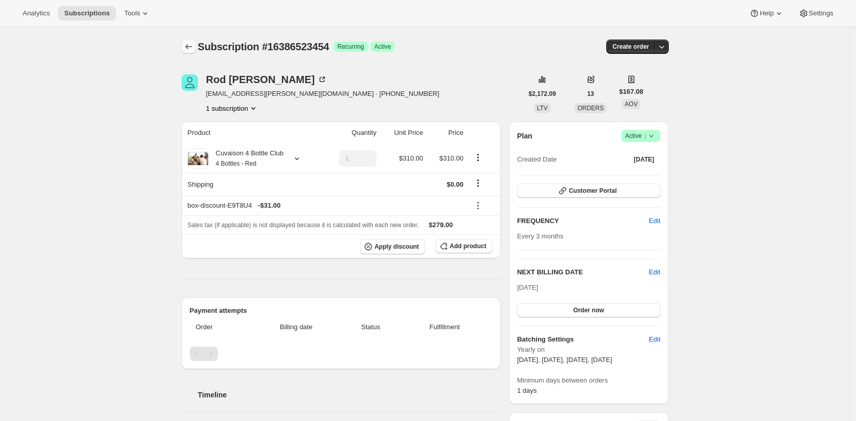
click at [189, 41] on button "Subscriptions" at bounding box center [189, 47] width 14 height 14
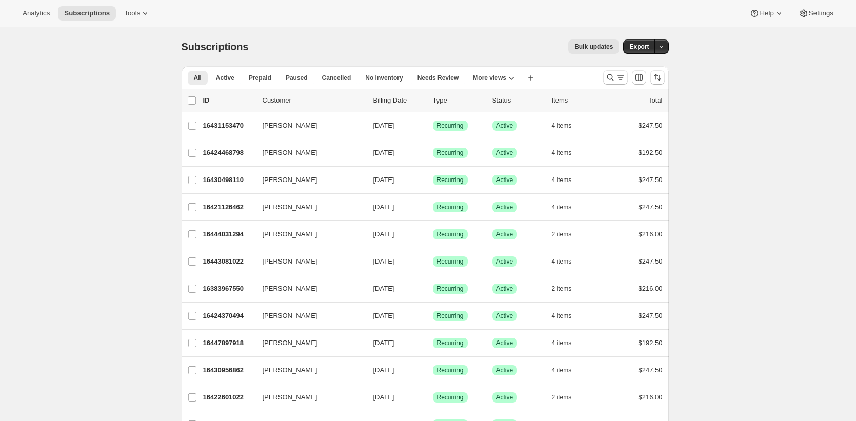
click at [303, 45] on div "Bulk updates" at bounding box center [440, 47] width 359 height 14
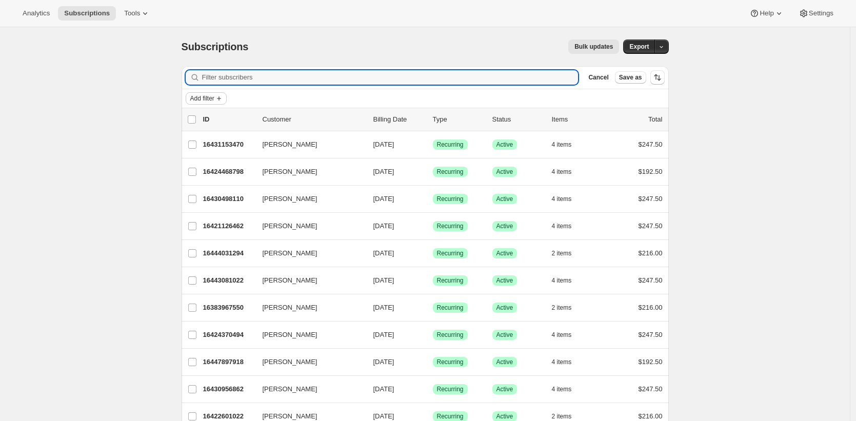
click at [214, 102] on span "Add filter" at bounding box center [202, 98] width 24 height 8
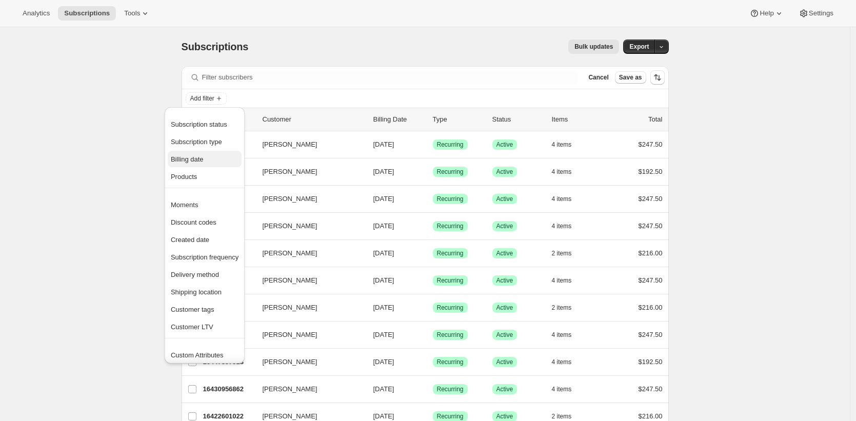
click at [208, 162] on span "Billing date" at bounding box center [205, 159] width 68 height 10
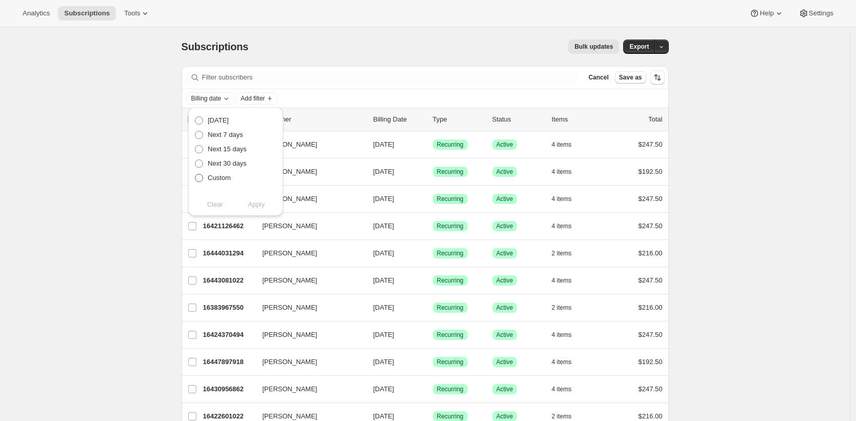
click at [226, 179] on span "Custom" at bounding box center [219, 178] width 23 height 8
click at [195, 174] on input "Custom" at bounding box center [195, 174] width 1 height 1
radio input "true"
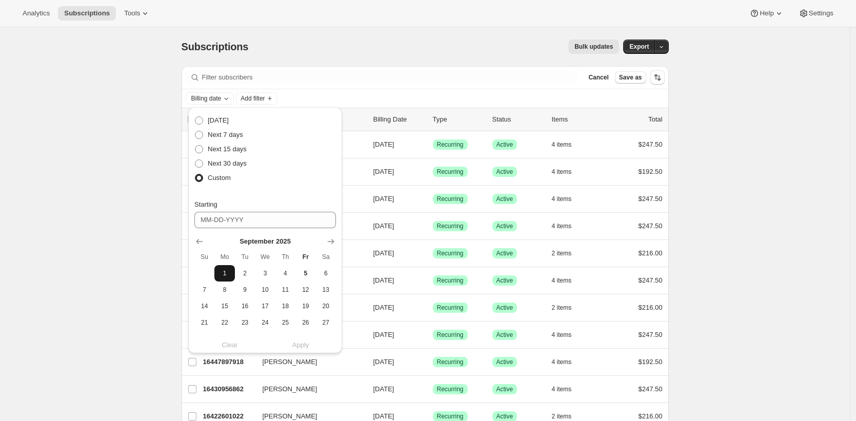
click at [227, 271] on span "1" at bounding box center [225, 273] width 12 height 8
type input "09-01-2025"
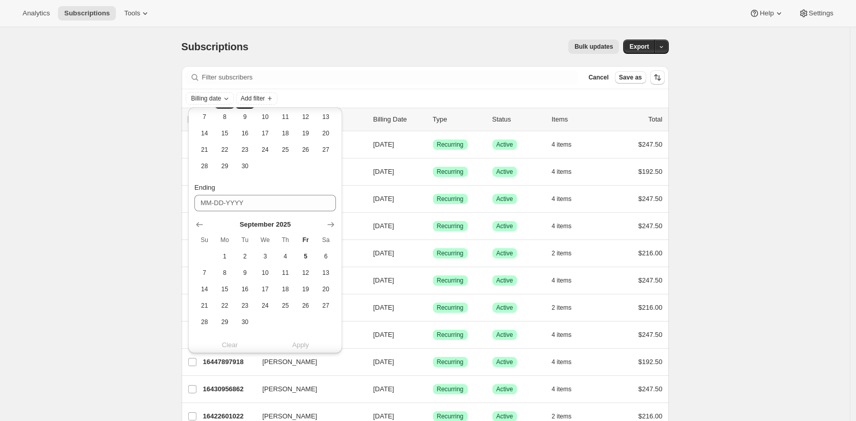
scroll to position [189, 0]
click at [245, 305] on span "30" at bounding box center [245, 306] width 12 height 8
type input "09-30-2025"
click at [297, 342] on span "Apply" at bounding box center [300, 342] width 17 height 10
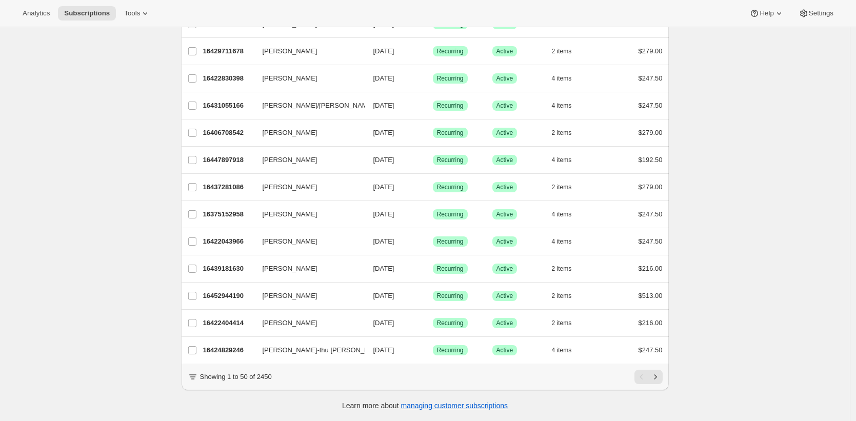
scroll to position [0, 0]
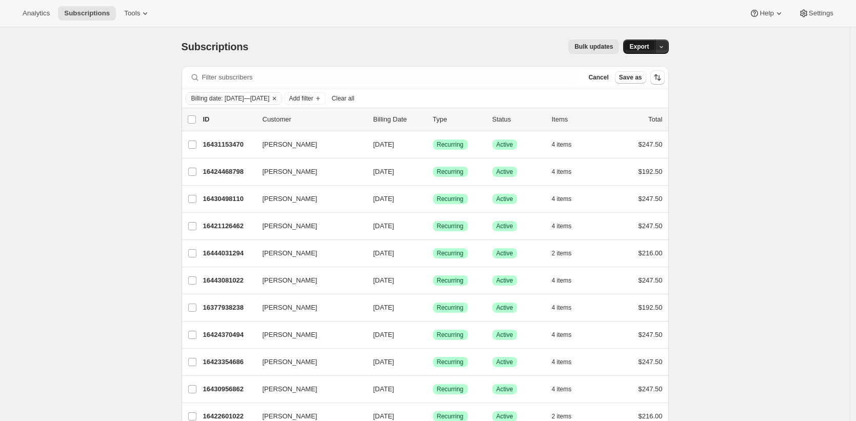
click at [647, 45] on span "Export" at bounding box center [639, 47] width 19 height 8
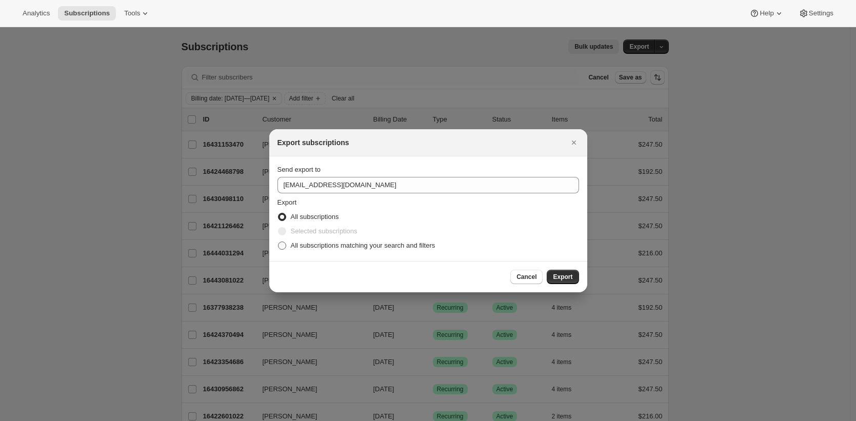
click at [331, 245] on span "All subscriptions matching your search and filters" at bounding box center [363, 246] width 145 height 8
click at [279, 242] on input "All subscriptions matching your search and filters" at bounding box center [278, 242] width 1 height 1
radio input "true"
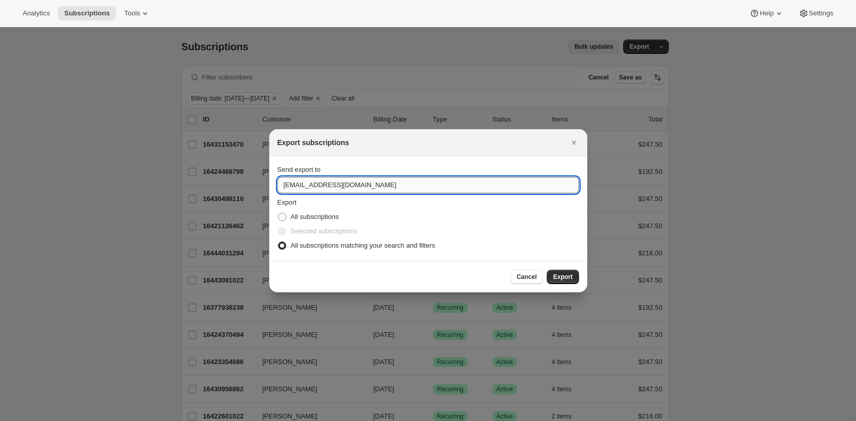
click at [340, 184] on input "pos@tewines.com" at bounding box center [429, 185] width 302 height 16
type input "brian@awtomic.com"
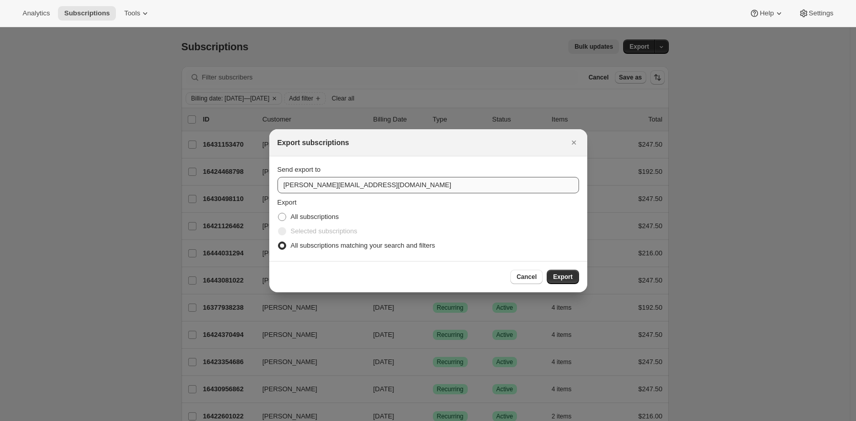
click at [547, 270] on button "Export" at bounding box center [563, 277] width 32 height 14
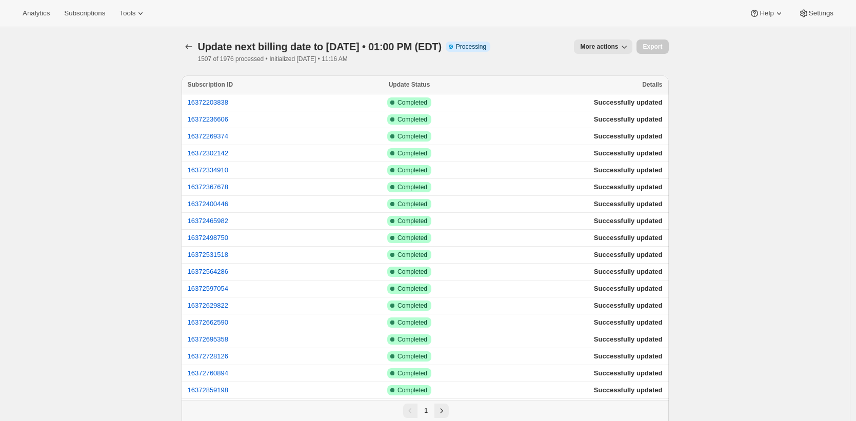
click at [85, 14] on span "Subscriptions" at bounding box center [84, 13] width 41 height 8
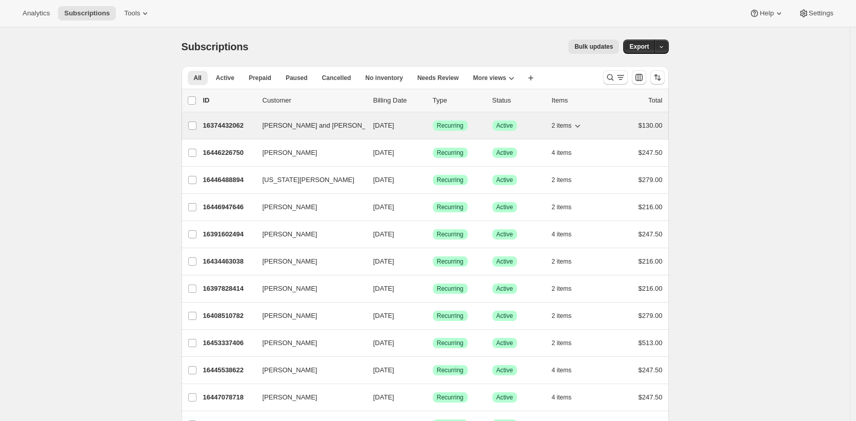
click at [231, 125] on p "16374432062" at bounding box center [228, 126] width 51 height 10
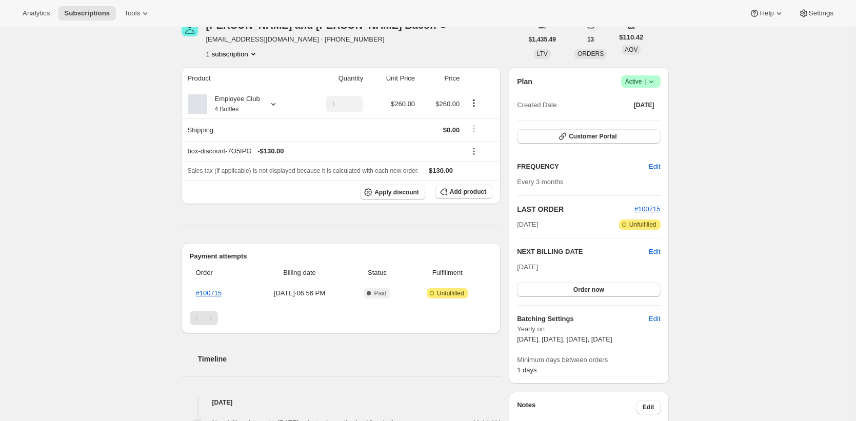
scroll to position [55, 0]
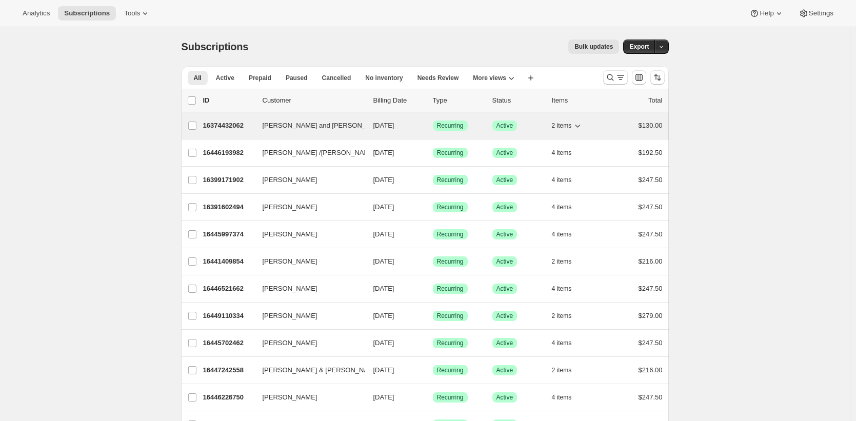
click at [224, 125] on p "16374432062" at bounding box center [228, 126] width 51 height 10
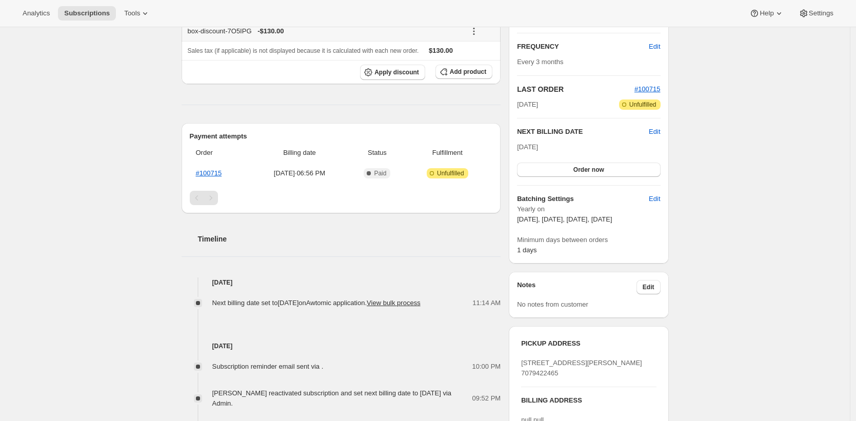
scroll to position [177, 0]
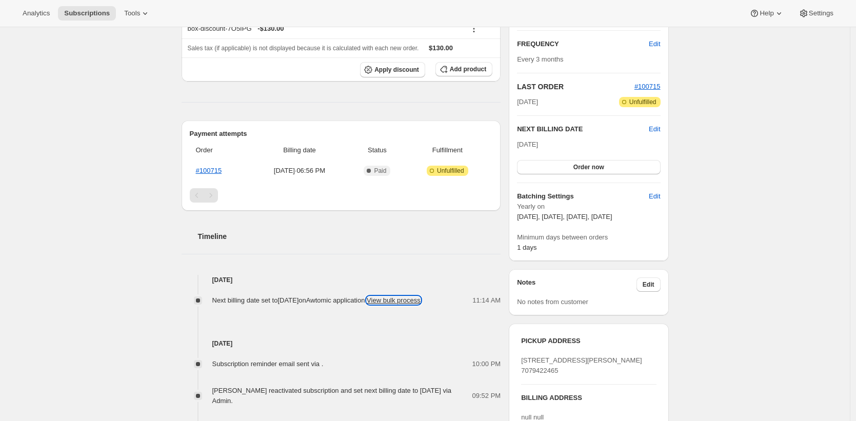
click at [367, 304] on button "View bulk process" at bounding box center [394, 301] width 54 height 8
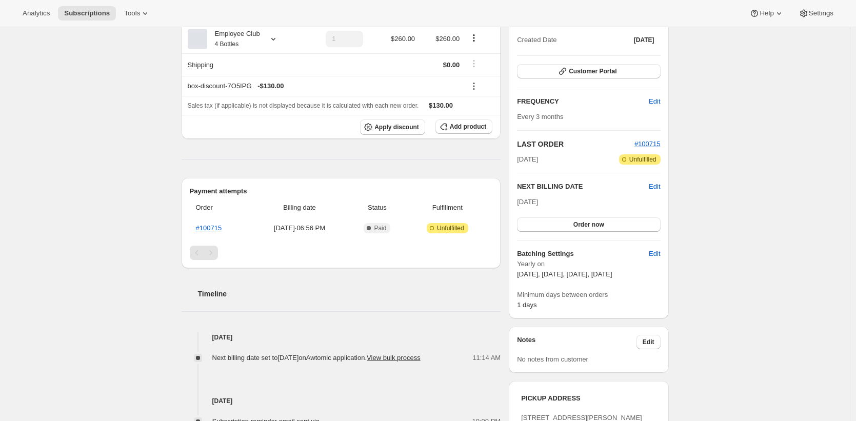
scroll to position [0, 0]
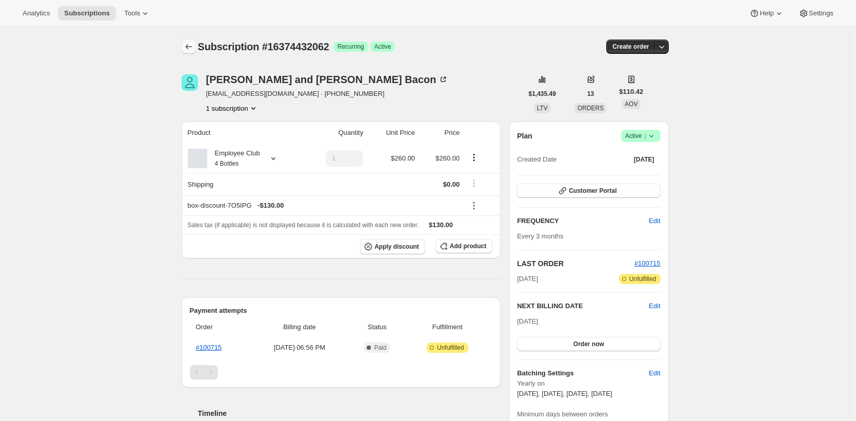
click at [187, 48] on icon "Subscriptions" at bounding box center [189, 47] width 10 height 10
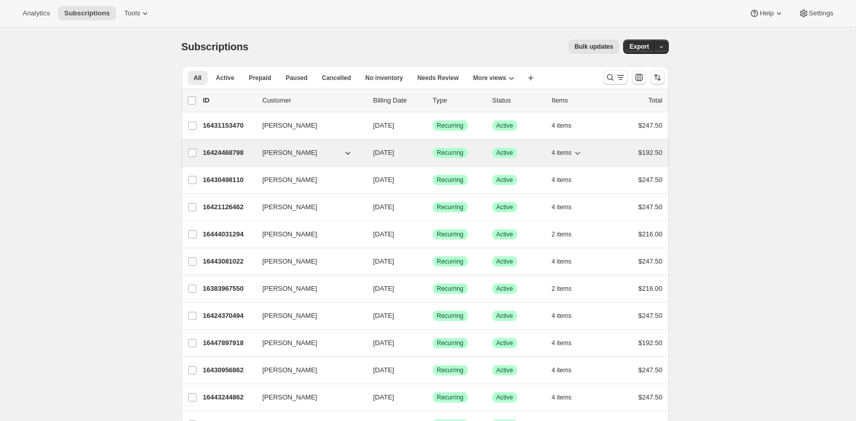
click at [222, 152] on p "16424468798" at bounding box center [228, 153] width 51 height 10
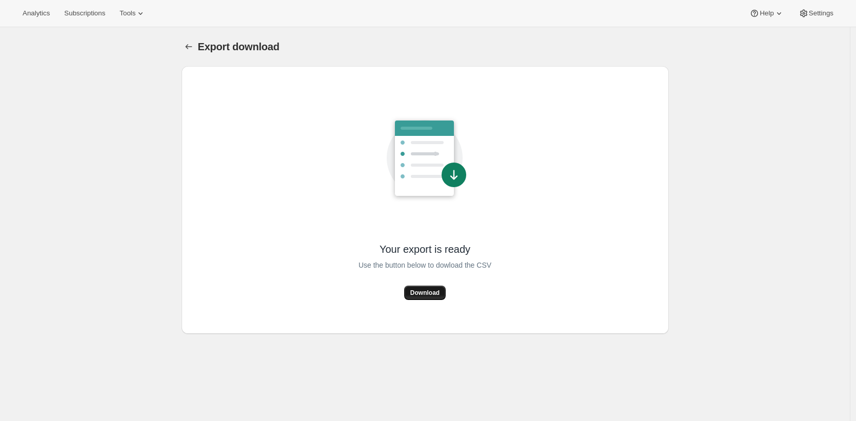
drag, startPoint x: 423, startPoint y: 280, endPoint x: 425, endPoint y: 287, distance: 7.3
click at [424, 280] on div "Use the button below to dowload the CSV" at bounding box center [425, 271] width 133 height 30
click at [425, 288] on button "Download" at bounding box center [425, 293] width 42 height 14
